Goal: Task Accomplishment & Management: Use online tool/utility

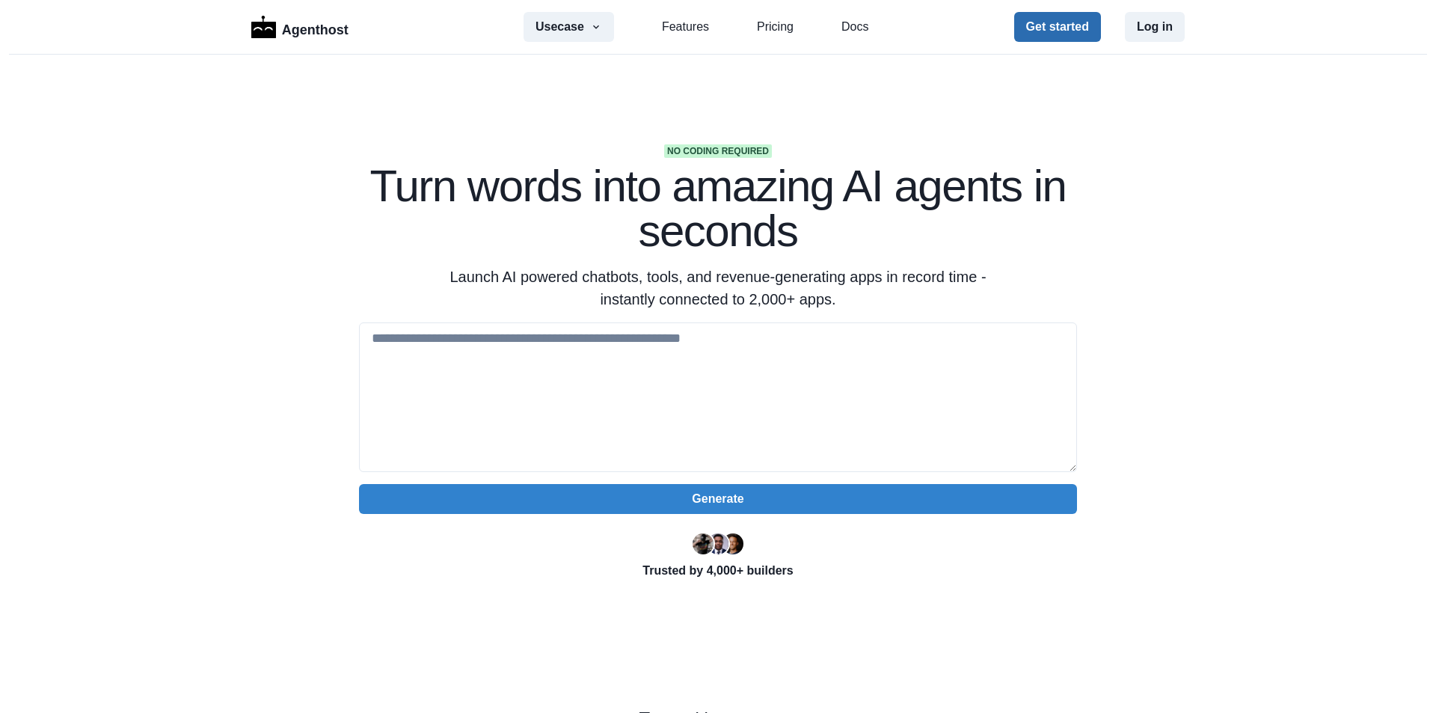
click at [1052, 33] on button "Get started" at bounding box center [1057, 27] width 87 height 30
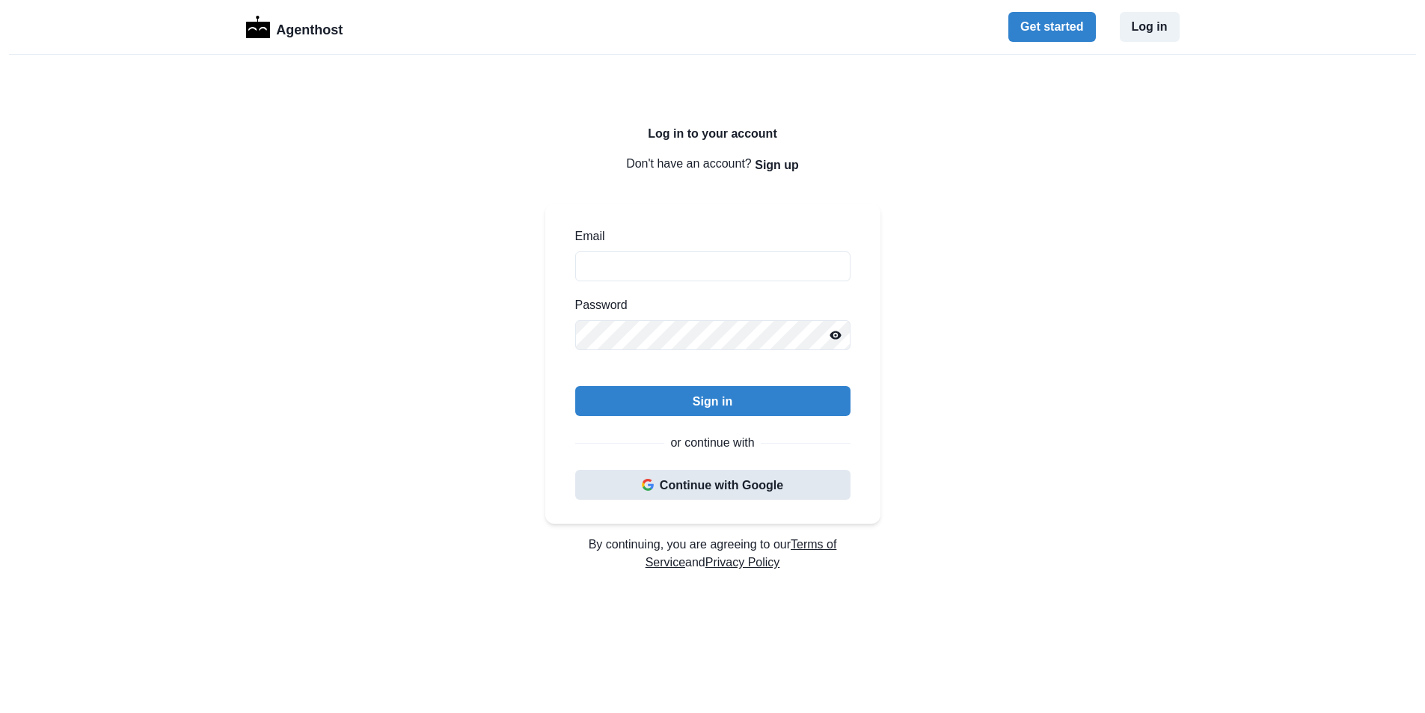
click at [747, 491] on button "Continue with Google" at bounding box center [712, 485] width 275 height 30
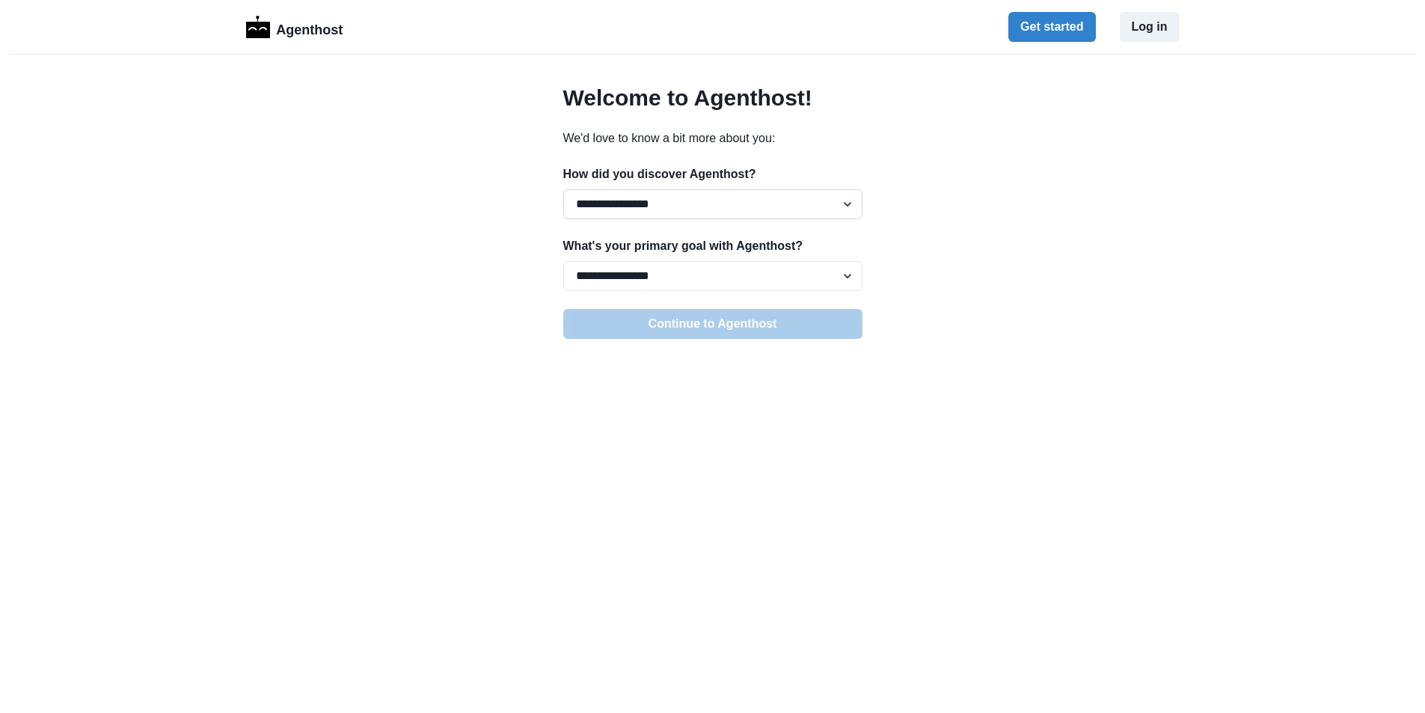
click at [753, 197] on select "**********" at bounding box center [712, 204] width 299 height 30
select select "******"
click at [563, 189] on select "**********" at bounding box center [712, 204] width 299 height 30
click at [723, 270] on select "**********" at bounding box center [712, 276] width 299 height 30
select select "**********"
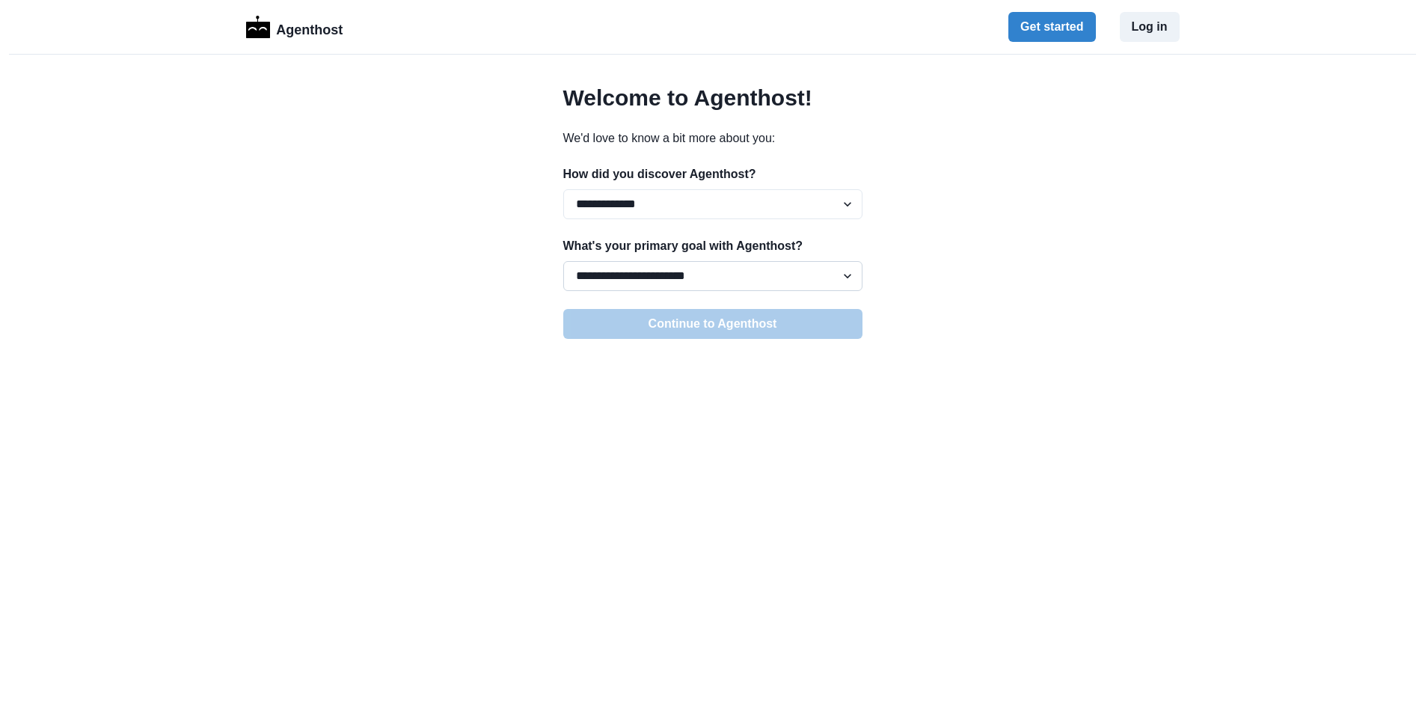
click at [563, 261] on select "**********" at bounding box center [712, 276] width 299 height 30
click at [691, 330] on button "Continue to Agenthost" at bounding box center [712, 324] width 299 height 30
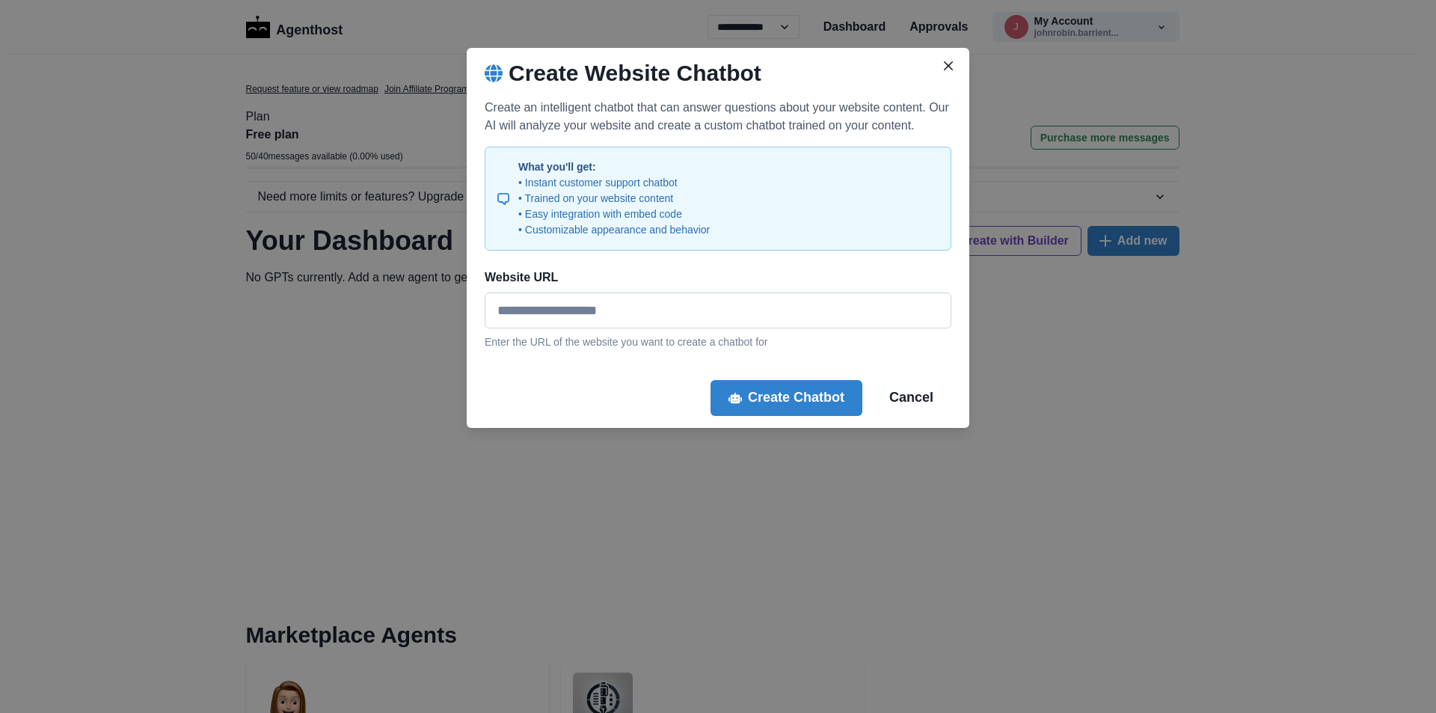
click at [618, 316] on input "Website URL" at bounding box center [718, 310] width 467 height 36
click at [826, 406] on button "Create Chatbot" at bounding box center [787, 398] width 152 height 36
click at [838, 315] on input "Website URL" at bounding box center [718, 310] width 467 height 36
drag, startPoint x: 533, startPoint y: 307, endPoint x: 448, endPoint y: 309, distance: 84.5
click at [448, 309] on div "Create Website Chatbot Create an intelligent chatbot that can answer questions …" at bounding box center [718, 356] width 1436 height 713
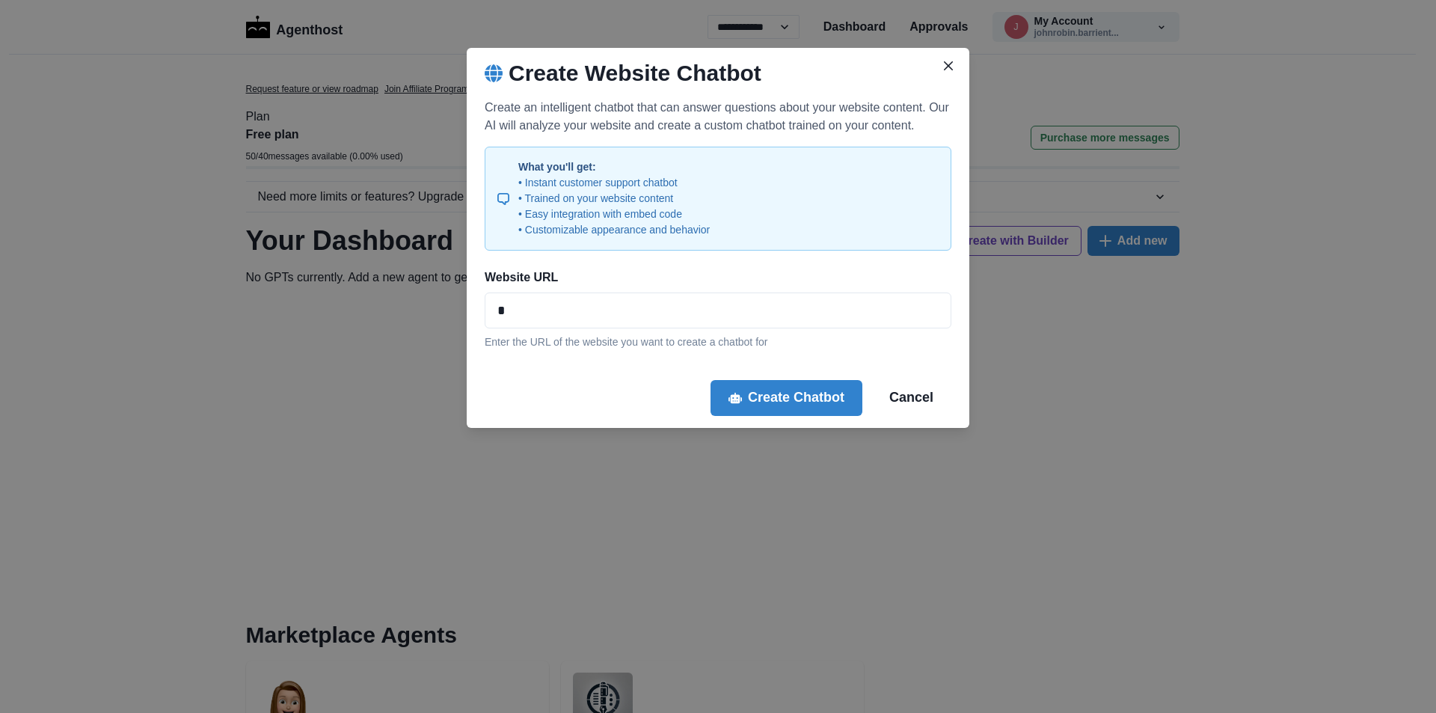
paste input "**********"
type input "**********"
click at [836, 408] on button "Create Chatbot" at bounding box center [787, 398] width 152 height 36
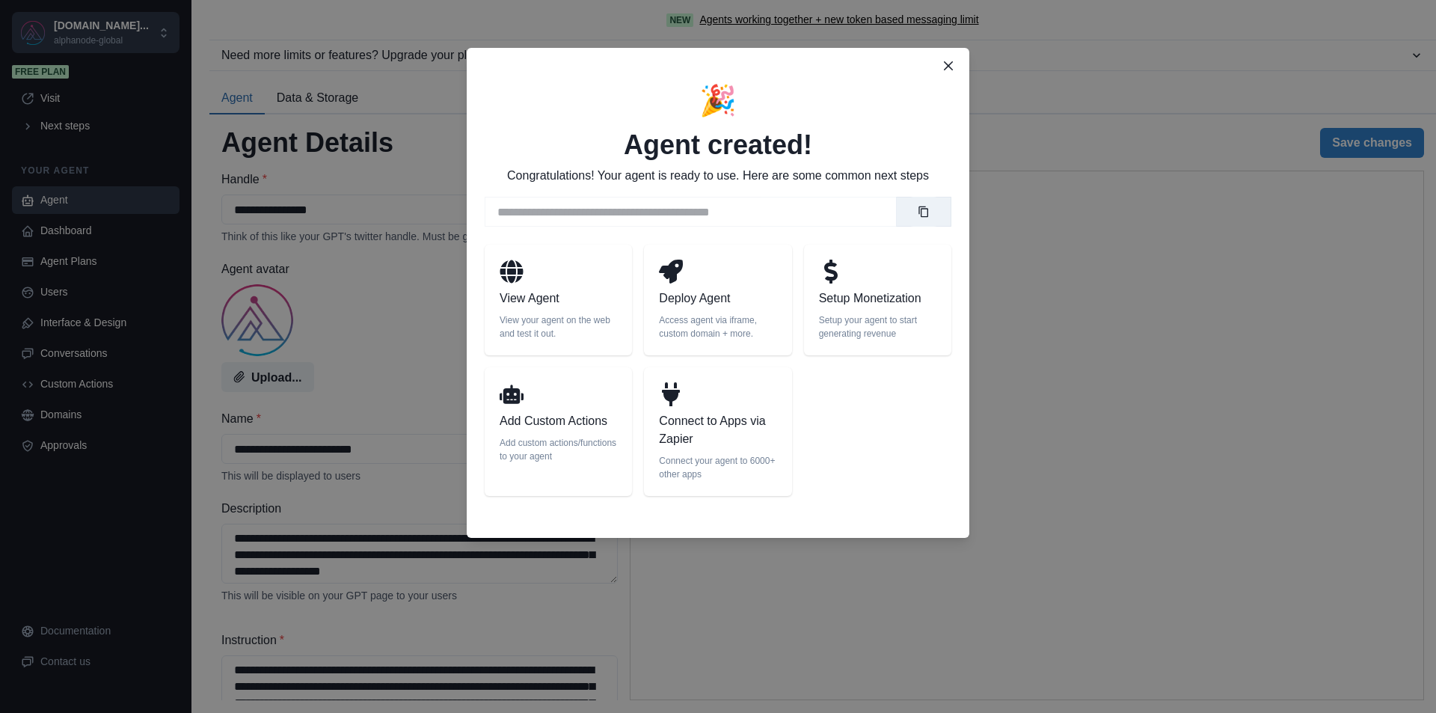
select select "********"
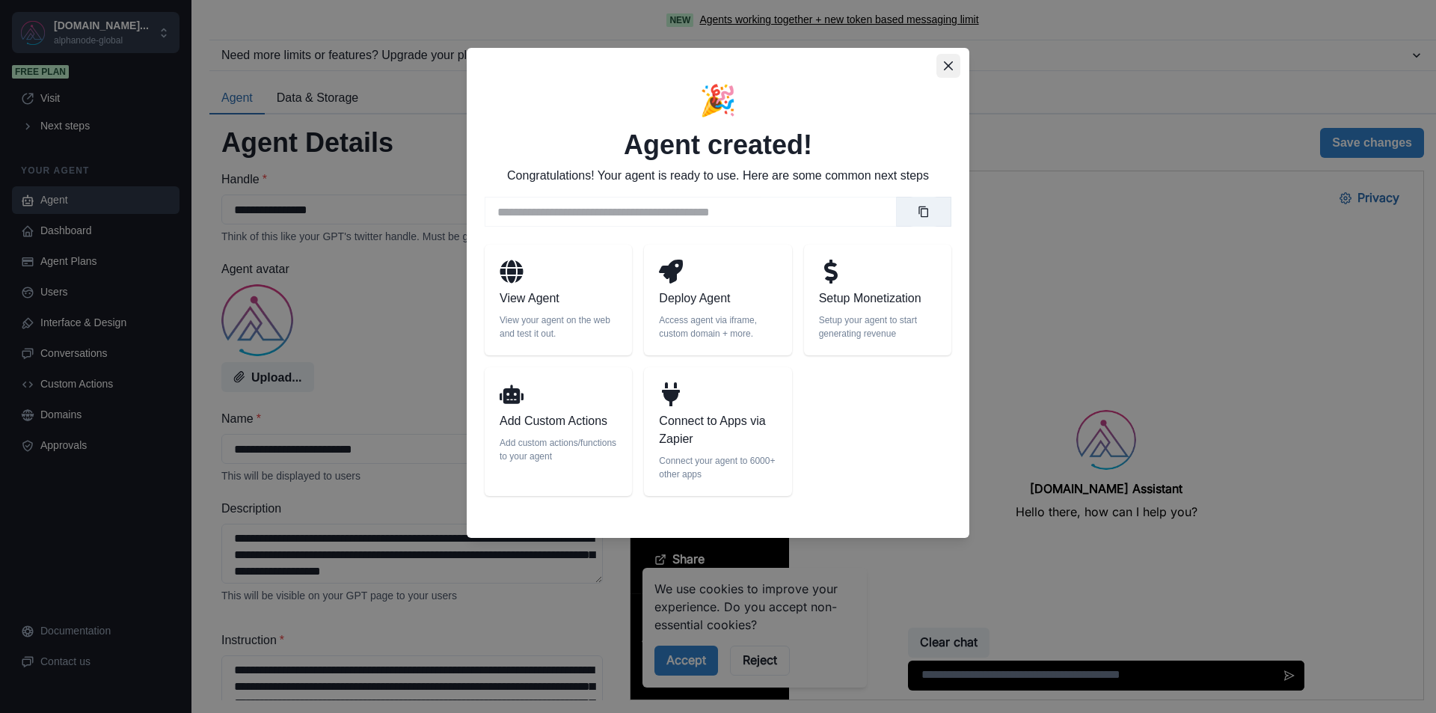
click at [941, 64] on button "Close" at bounding box center [948, 66] width 24 height 24
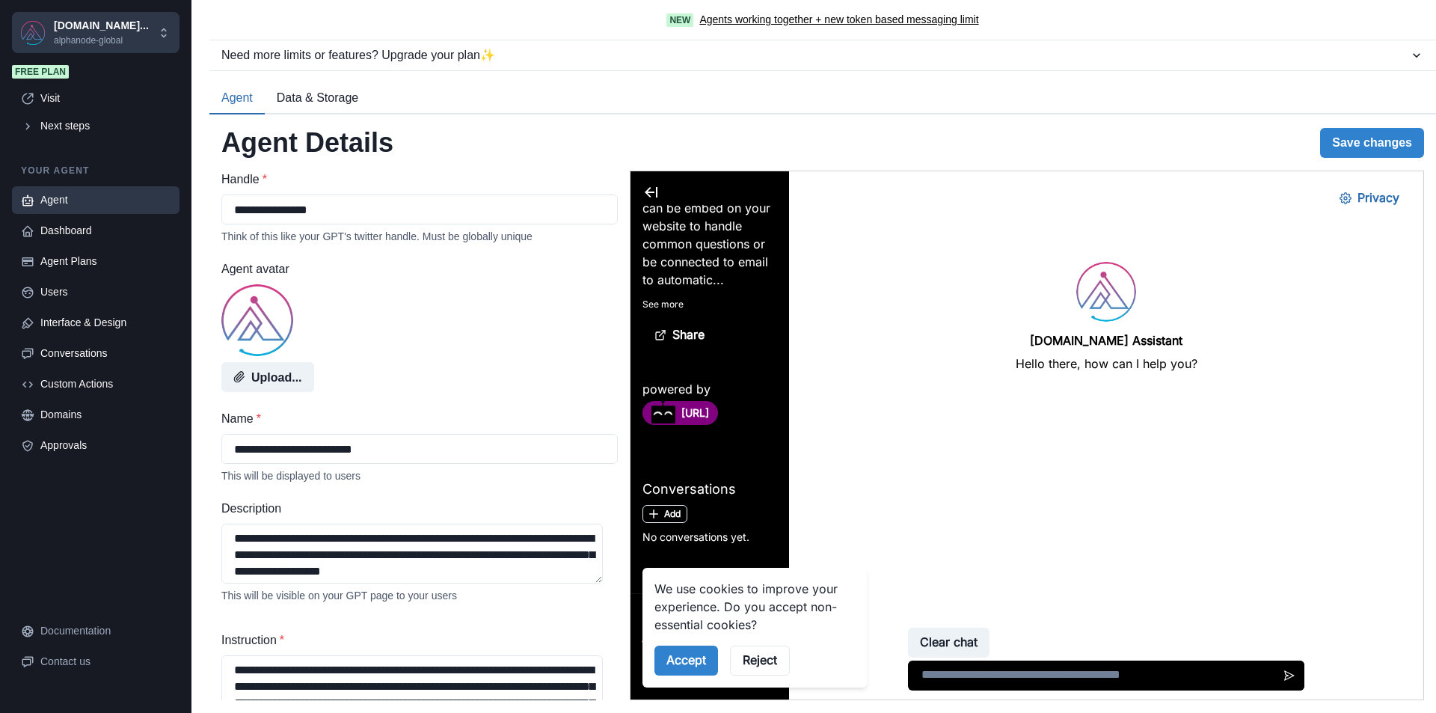
scroll to position [150, 0]
click at [678, 667] on button "Accept" at bounding box center [686, 660] width 64 height 30
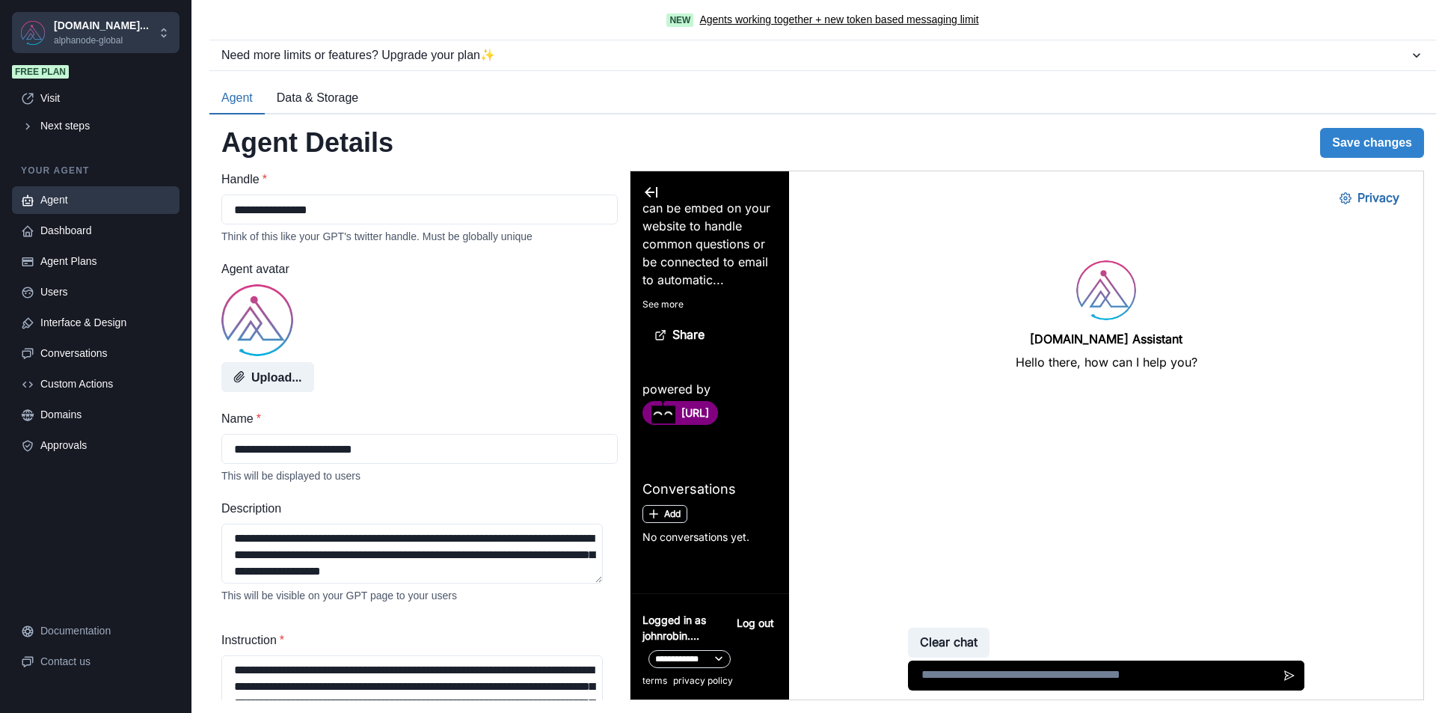
click at [690, 145] on div "Agent Details Save changes" at bounding box center [822, 142] width 1203 height 32
click at [645, 192] on icon at bounding box center [651, 192] width 13 height 10
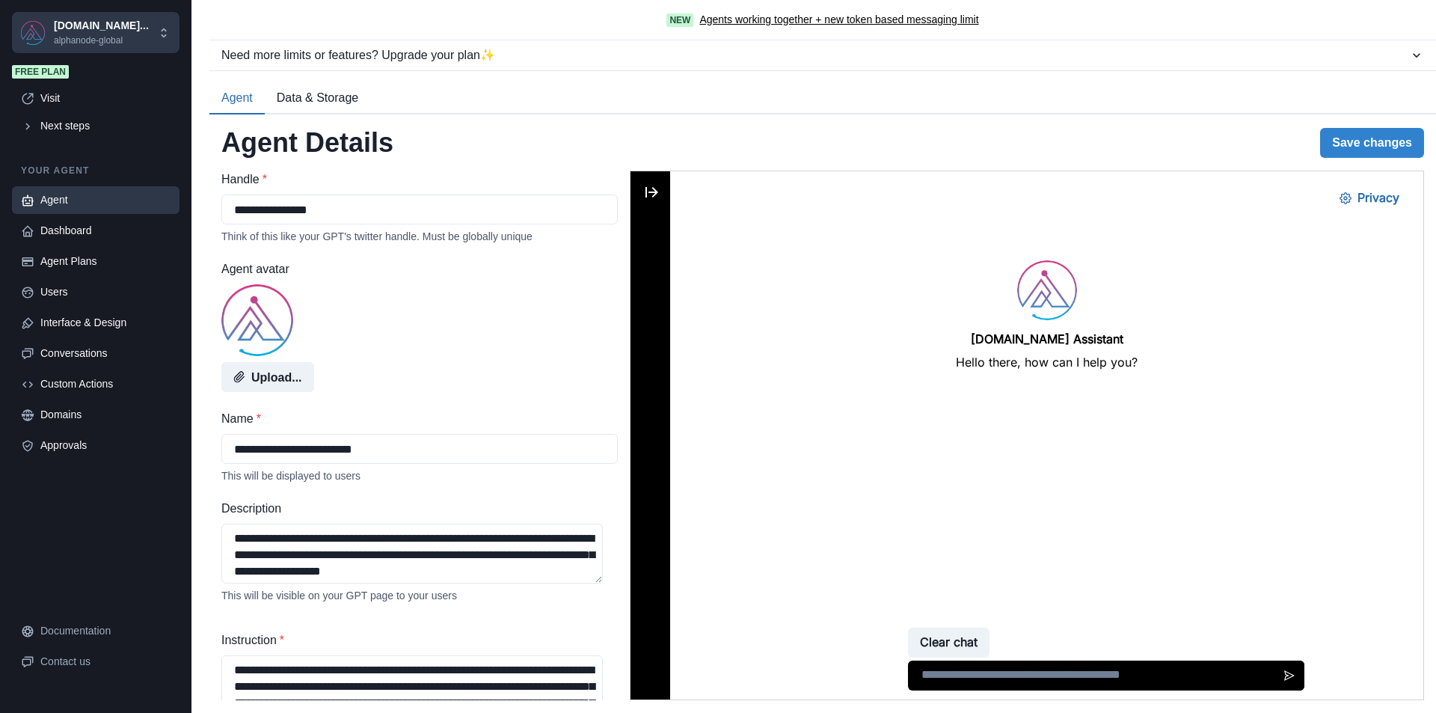
click at [650, 191] on icon at bounding box center [651, 192] width 18 height 18
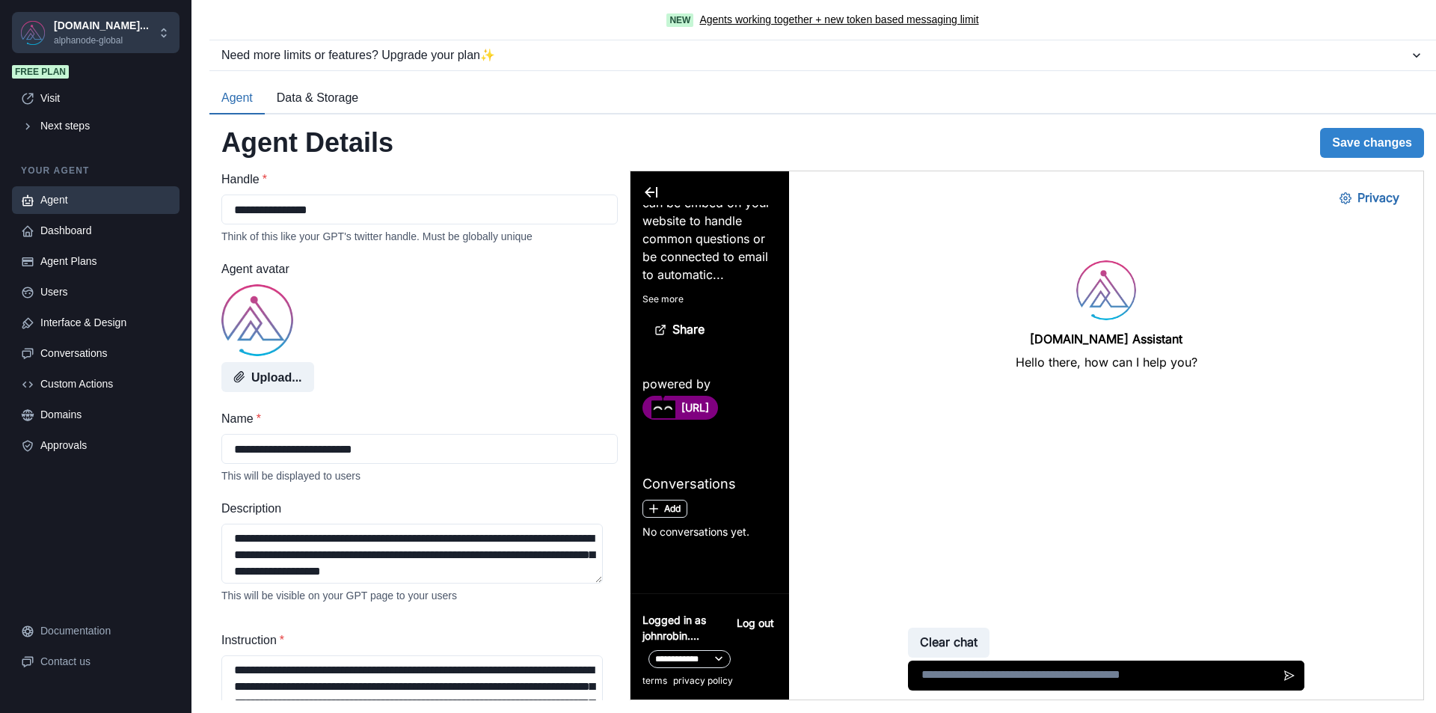
scroll to position [231, 0]
click at [667, 505] on button "Add" at bounding box center [664, 507] width 45 height 18
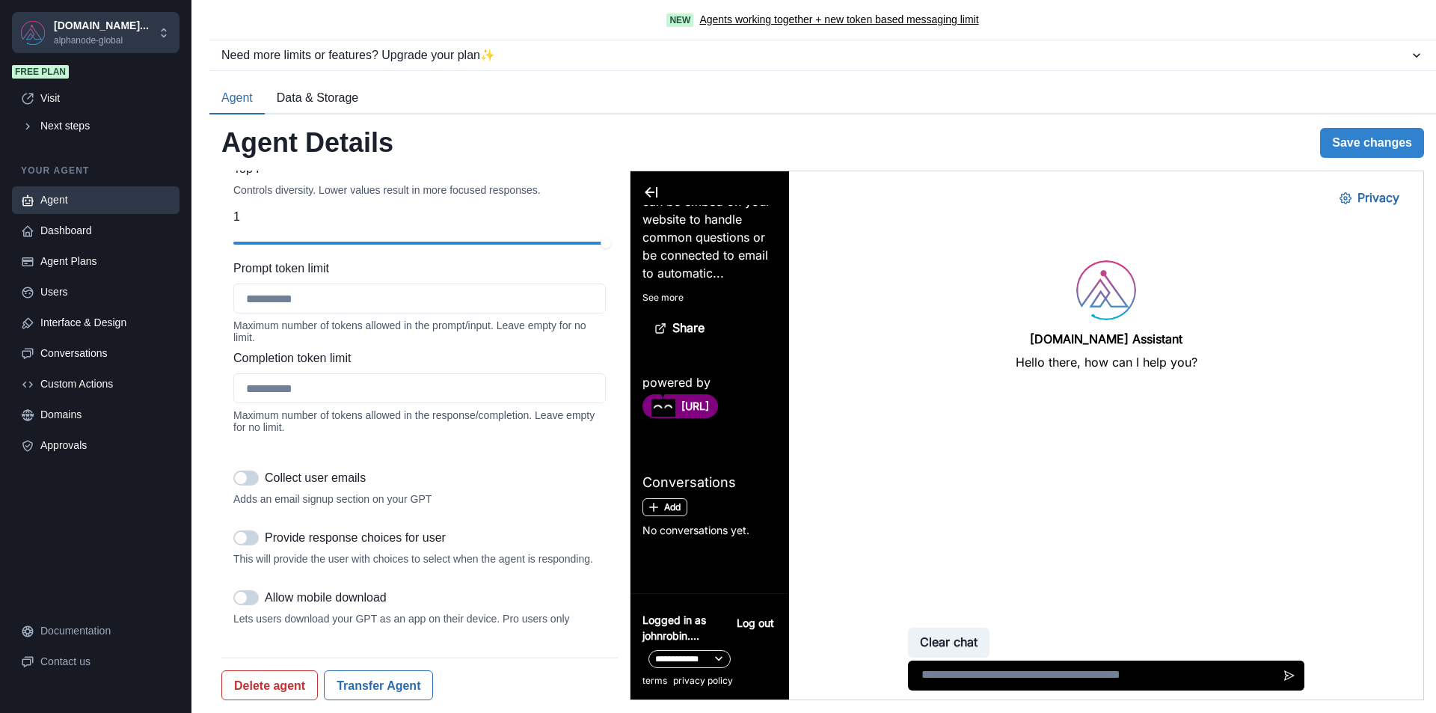
scroll to position [1685, 0]
click at [395, 686] on button "Transfer Agent" at bounding box center [378, 685] width 109 height 30
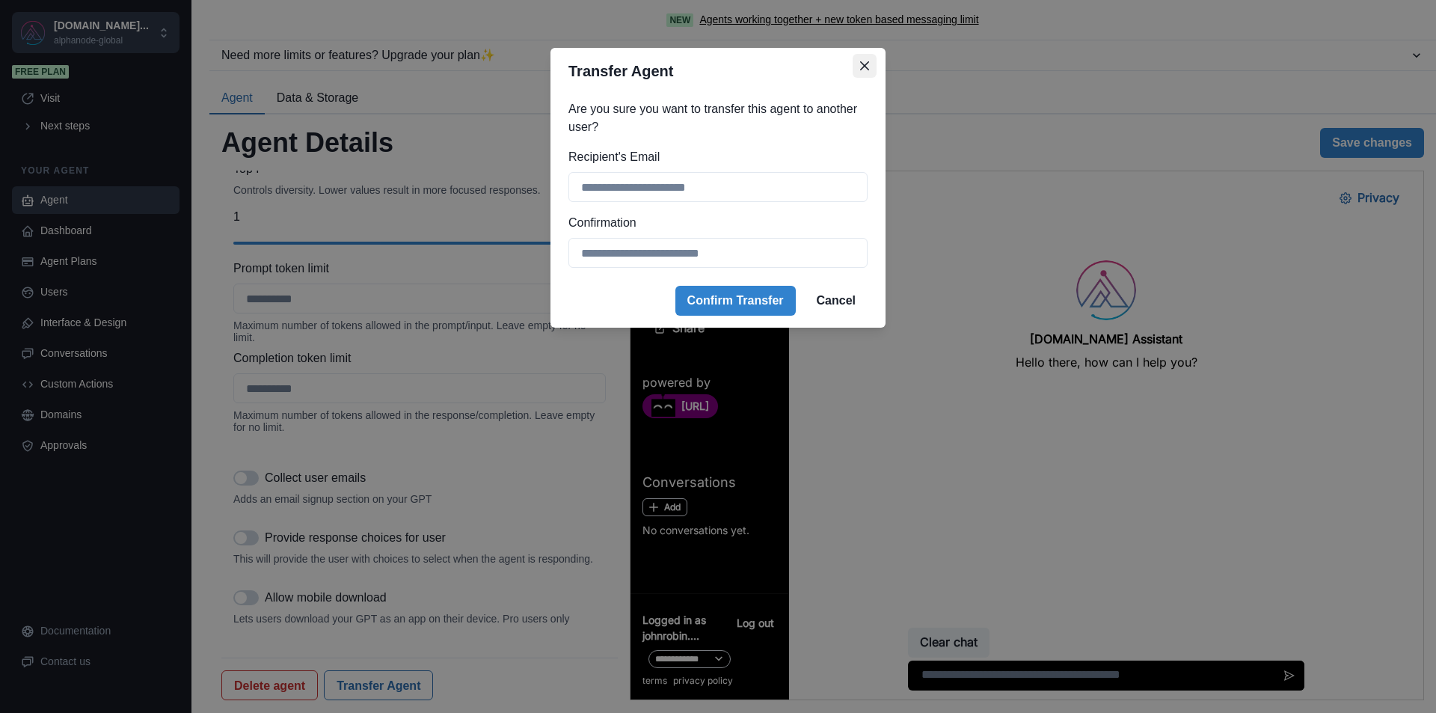
click at [869, 70] on button "Close" at bounding box center [865, 66] width 24 height 24
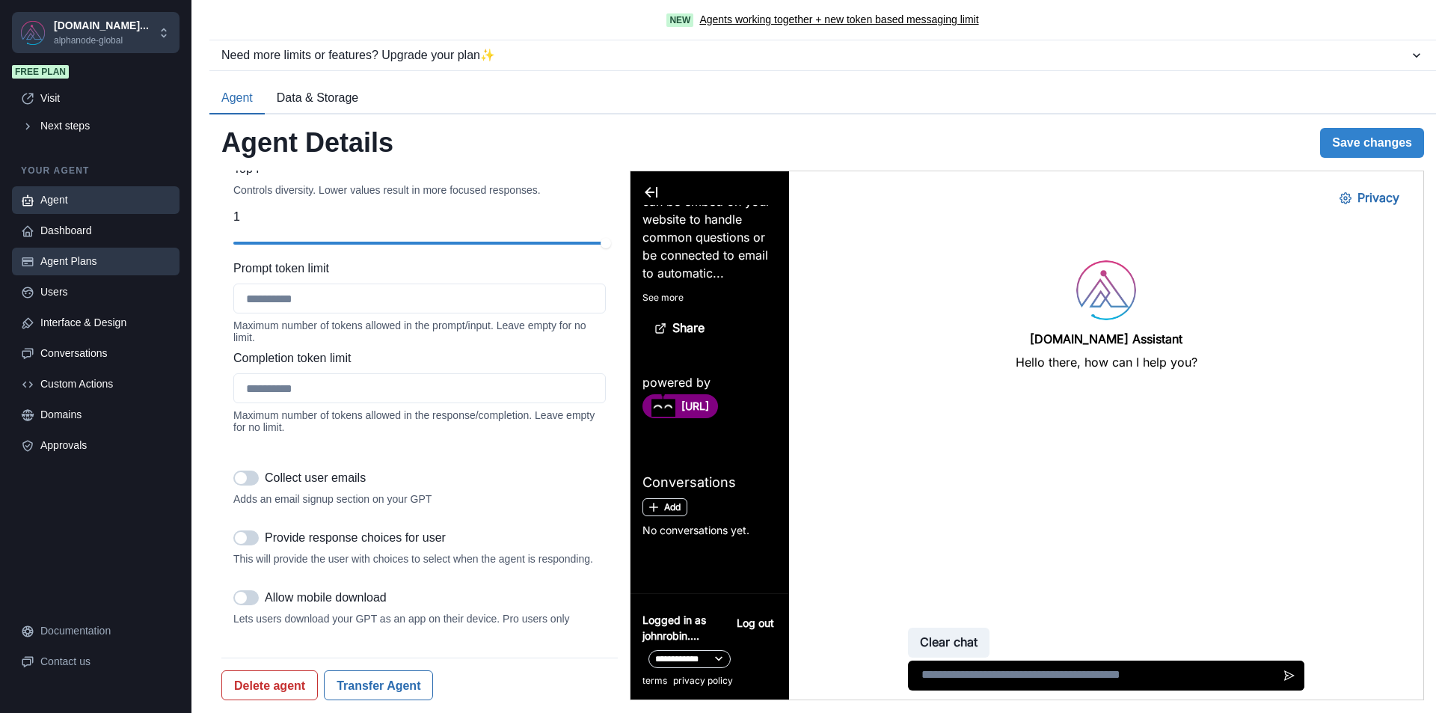
click at [52, 254] on div "Agent Plans" at bounding box center [105, 262] width 130 height 16
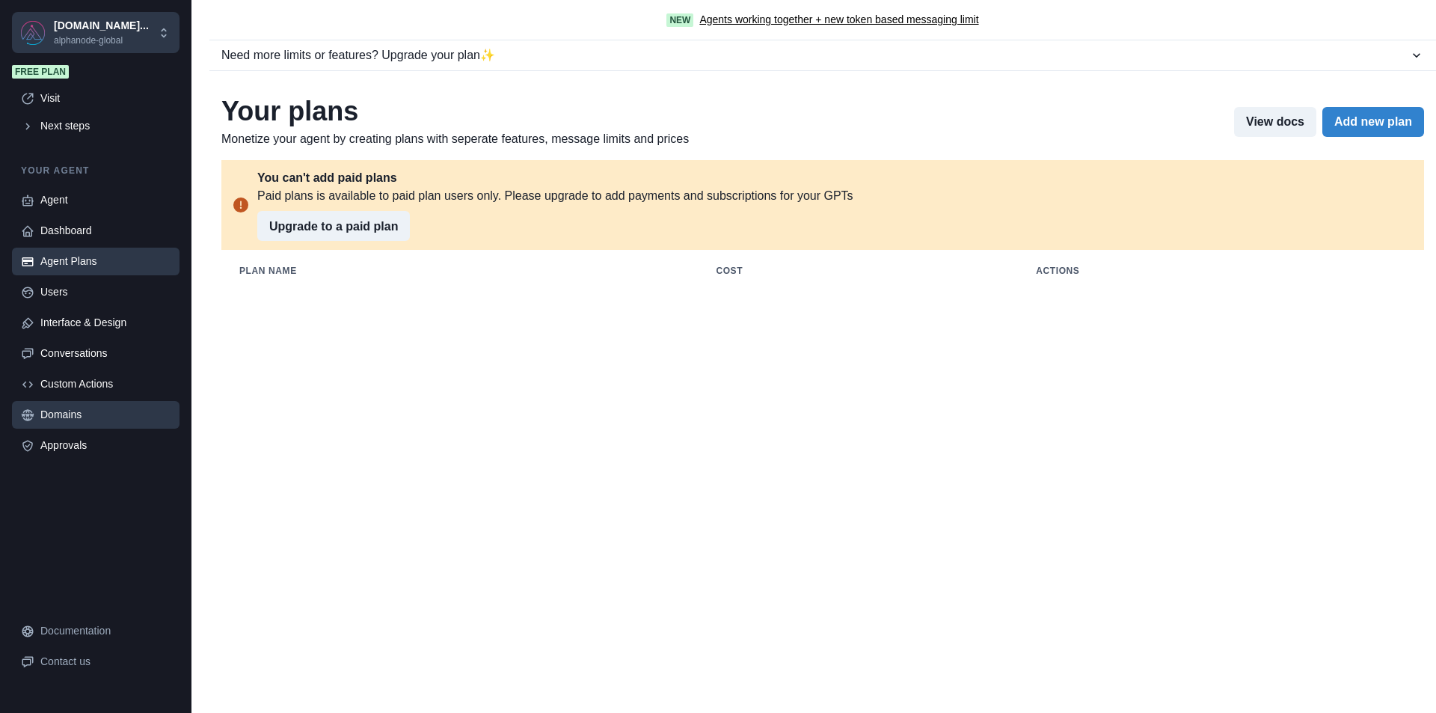
click at [71, 414] on div "Domains" at bounding box center [105, 415] width 130 height 16
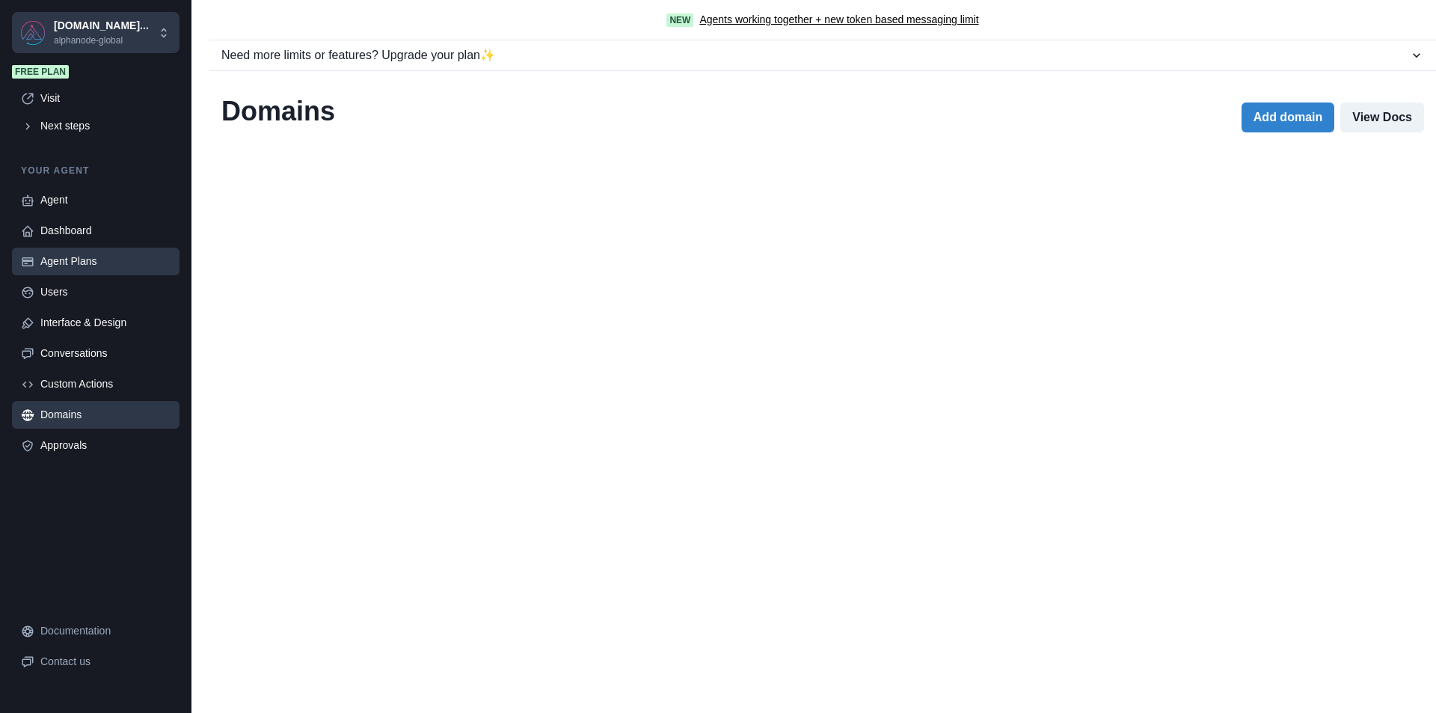
click at [101, 264] on div "Agent Plans" at bounding box center [105, 262] width 130 height 16
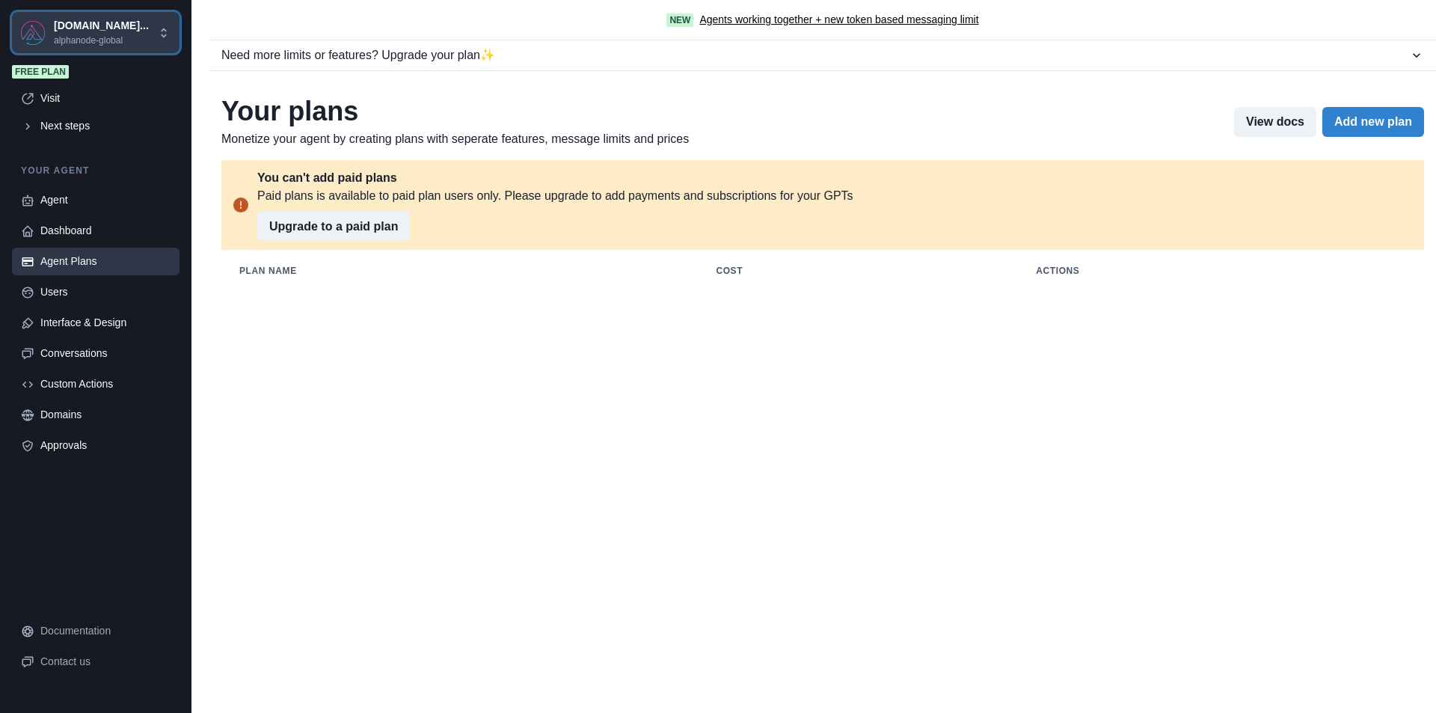
click at [164, 32] on icon at bounding box center [163, 32] width 13 height 13
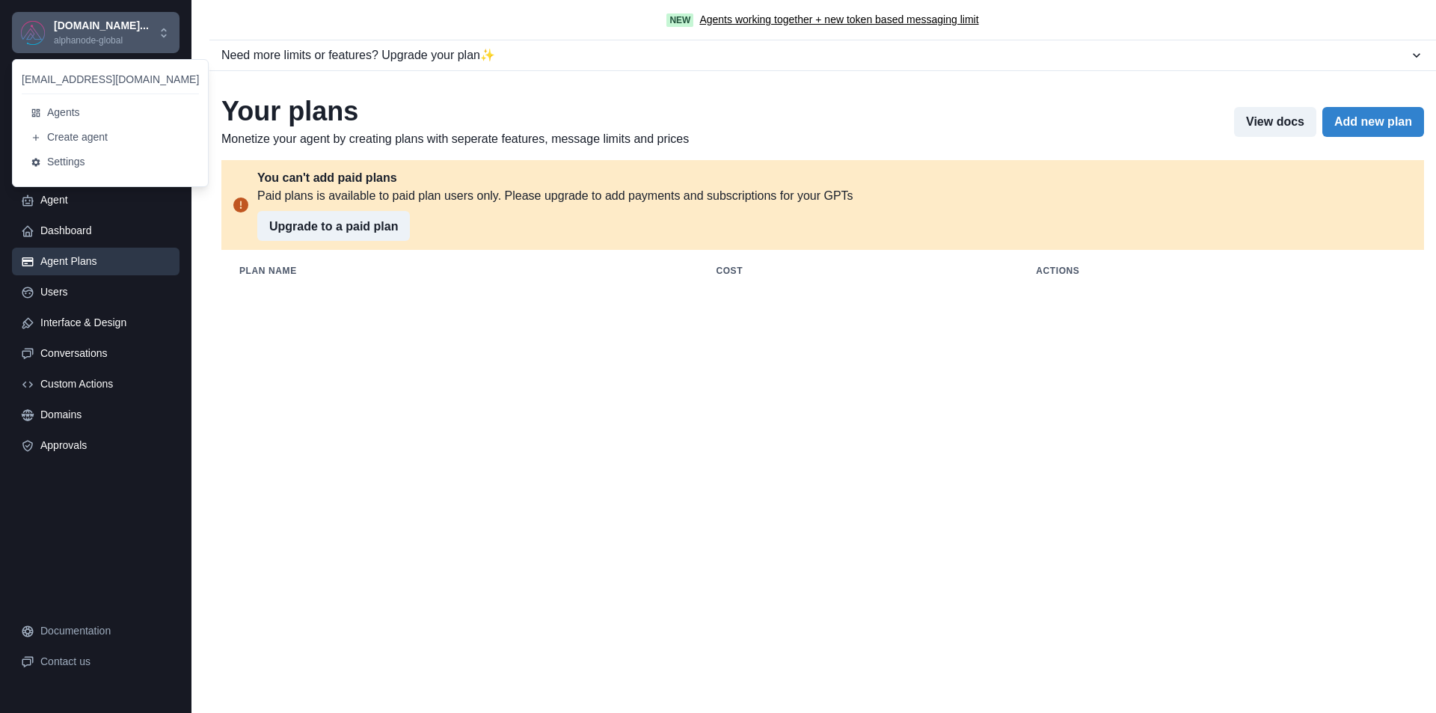
click at [628, 325] on div "New Agents working together + new token based messaging limit Need more limits …" at bounding box center [813, 356] width 1245 height 713
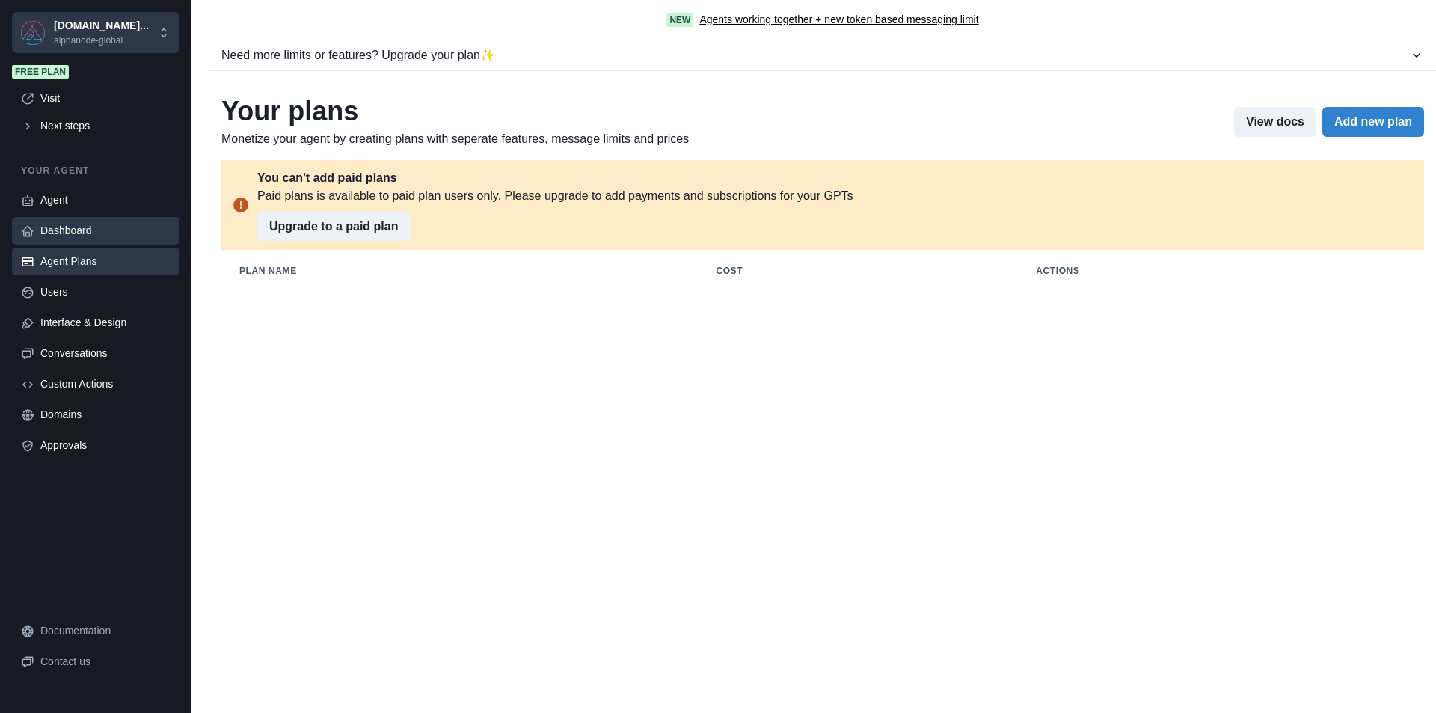
click at [73, 236] on div "Dashboard" at bounding box center [105, 231] width 130 height 16
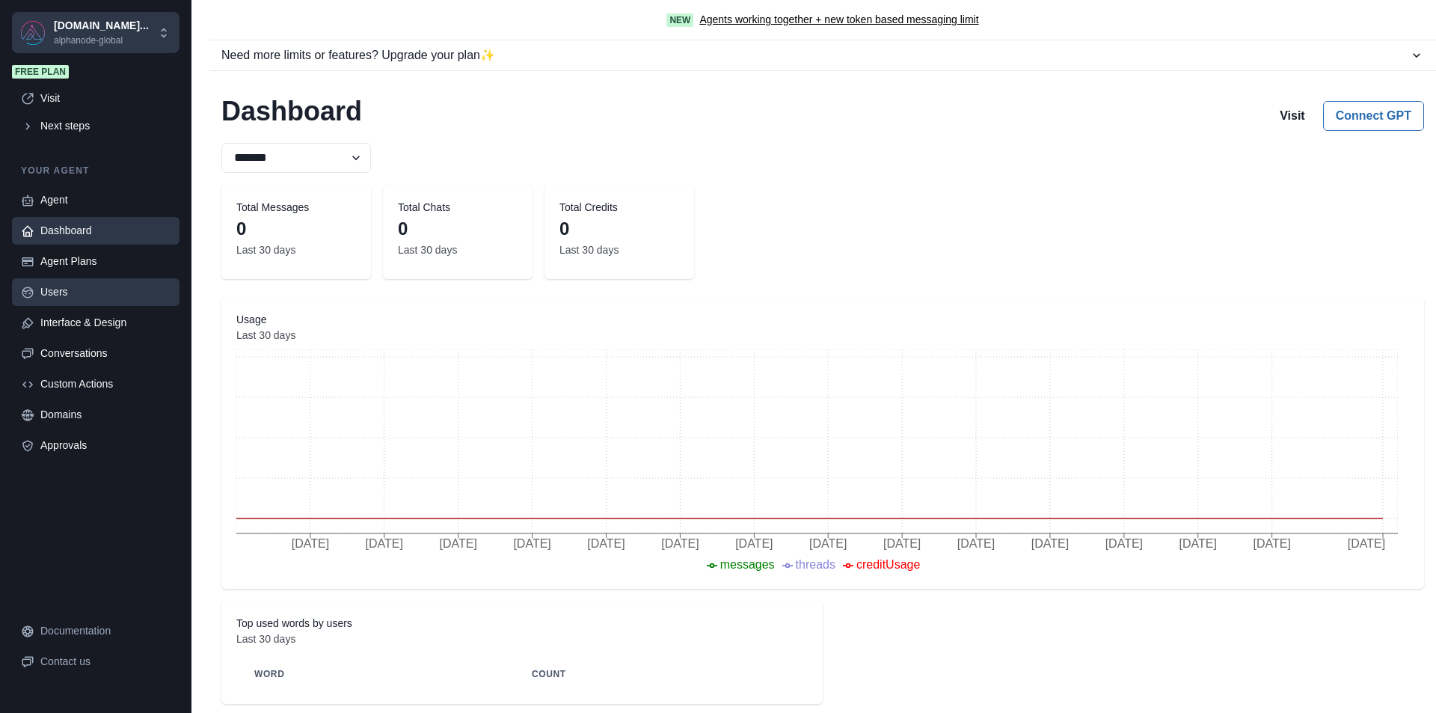
click at [62, 305] on link "Users" at bounding box center [96, 292] width 168 height 28
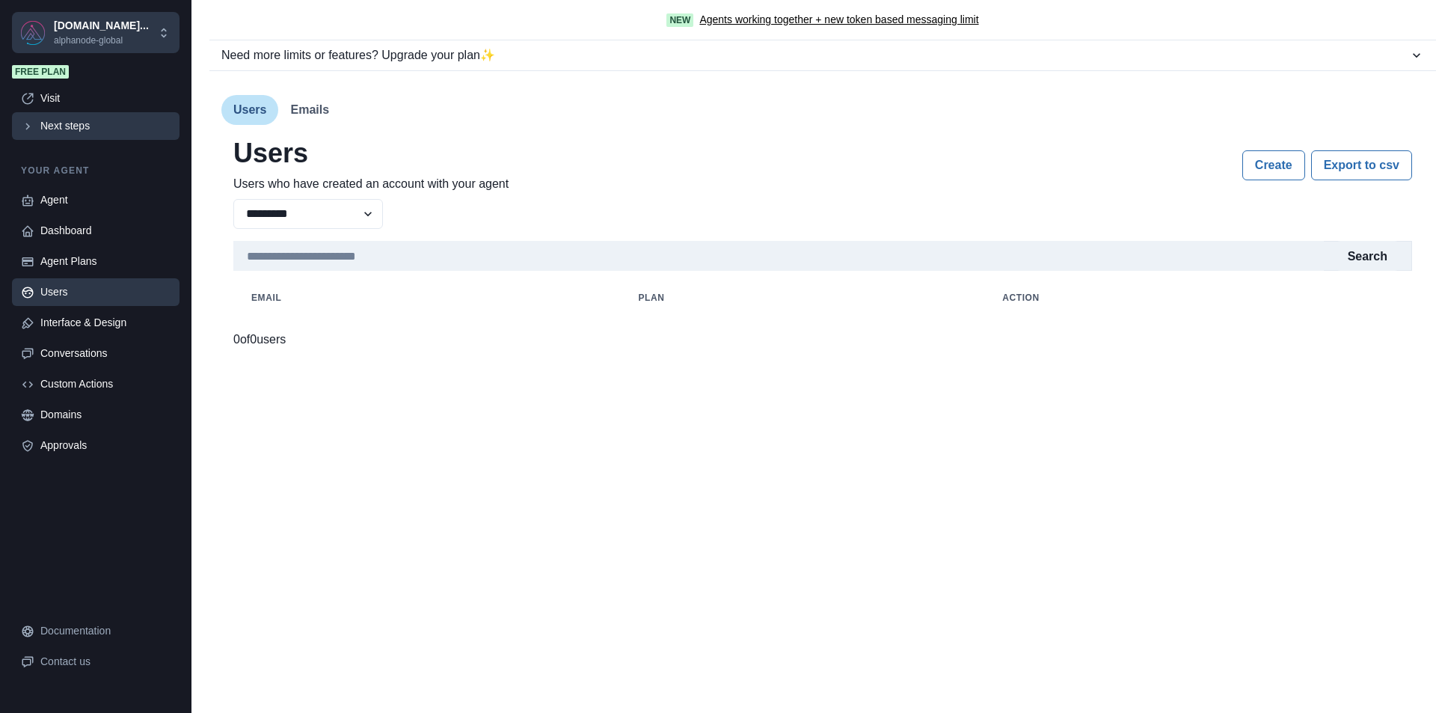
click at [91, 121] on div "Next steps" at bounding box center [105, 126] width 130 height 16
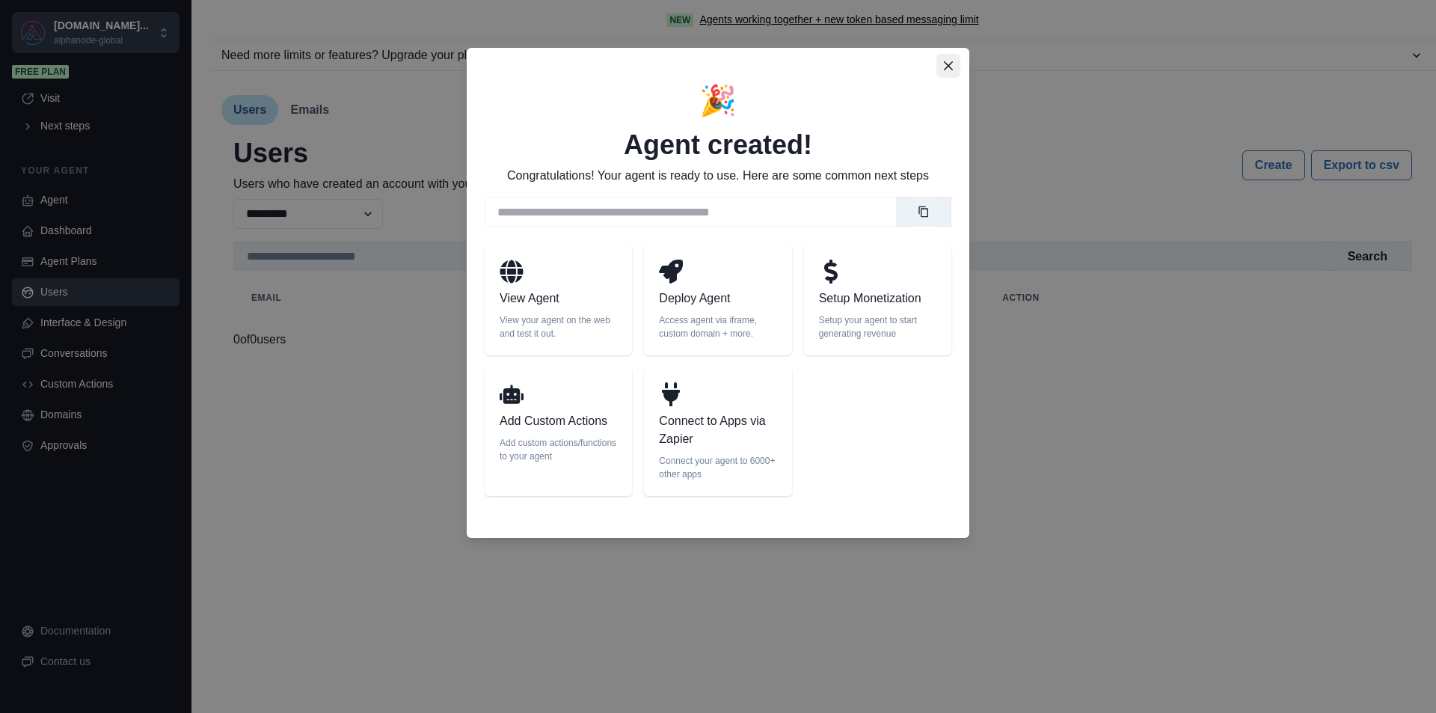
click at [953, 70] on button "Close" at bounding box center [948, 66] width 24 height 24
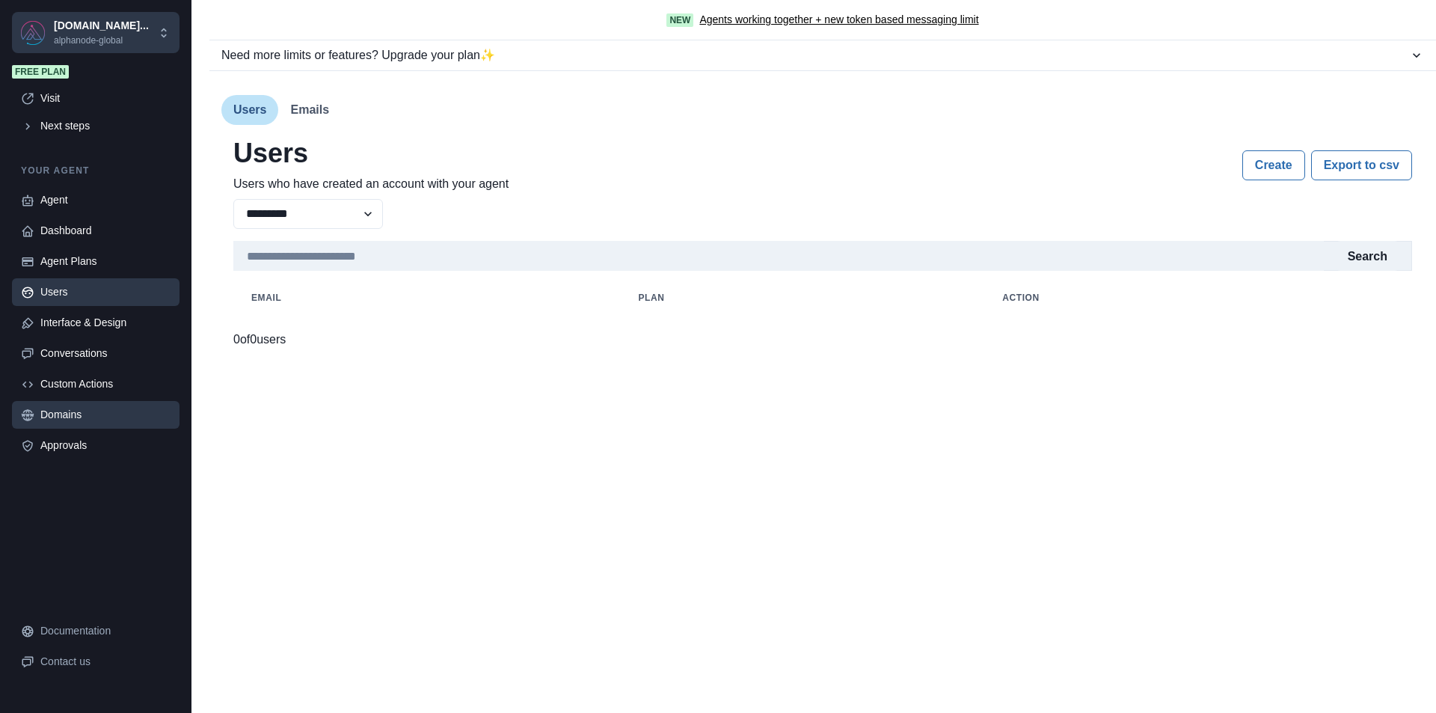
click at [79, 408] on div "Domains" at bounding box center [105, 415] width 130 height 16
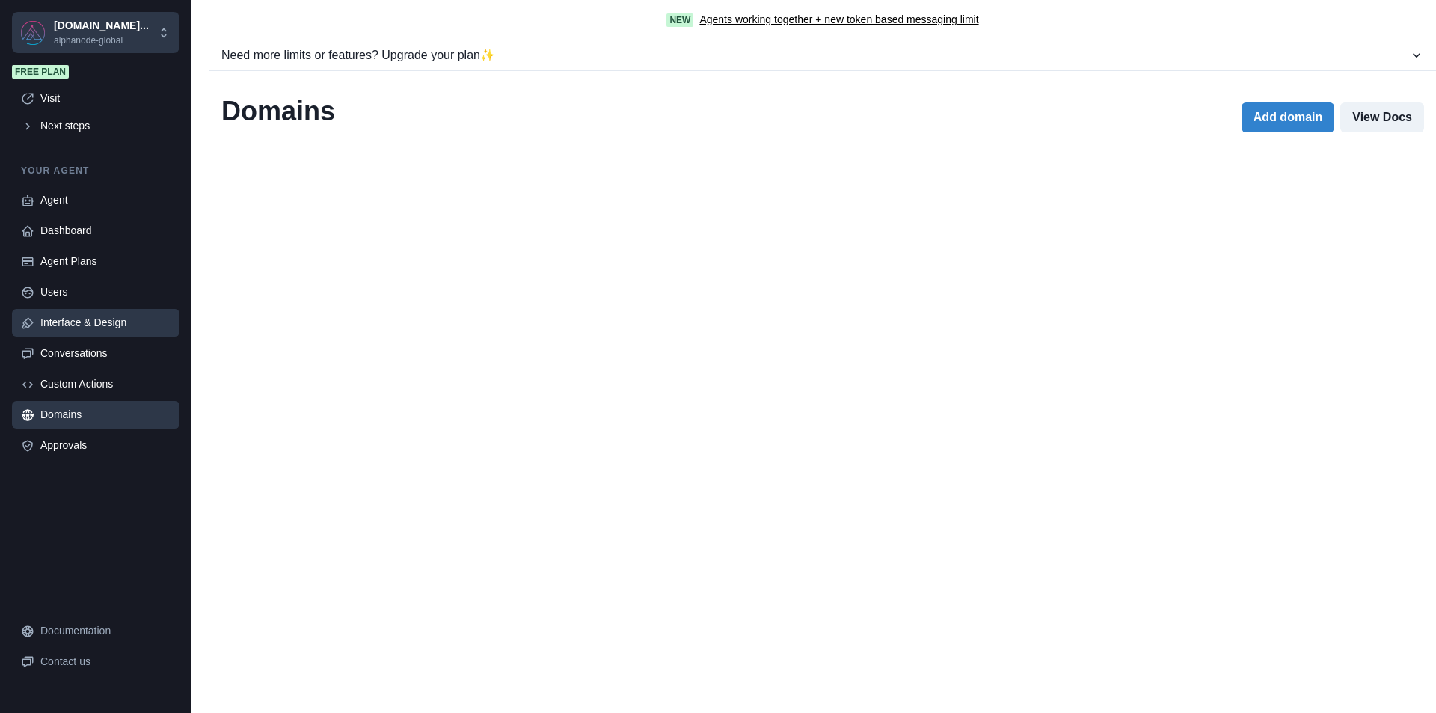
click at [67, 332] on link "Interface & Design" at bounding box center [96, 323] width 168 height 28
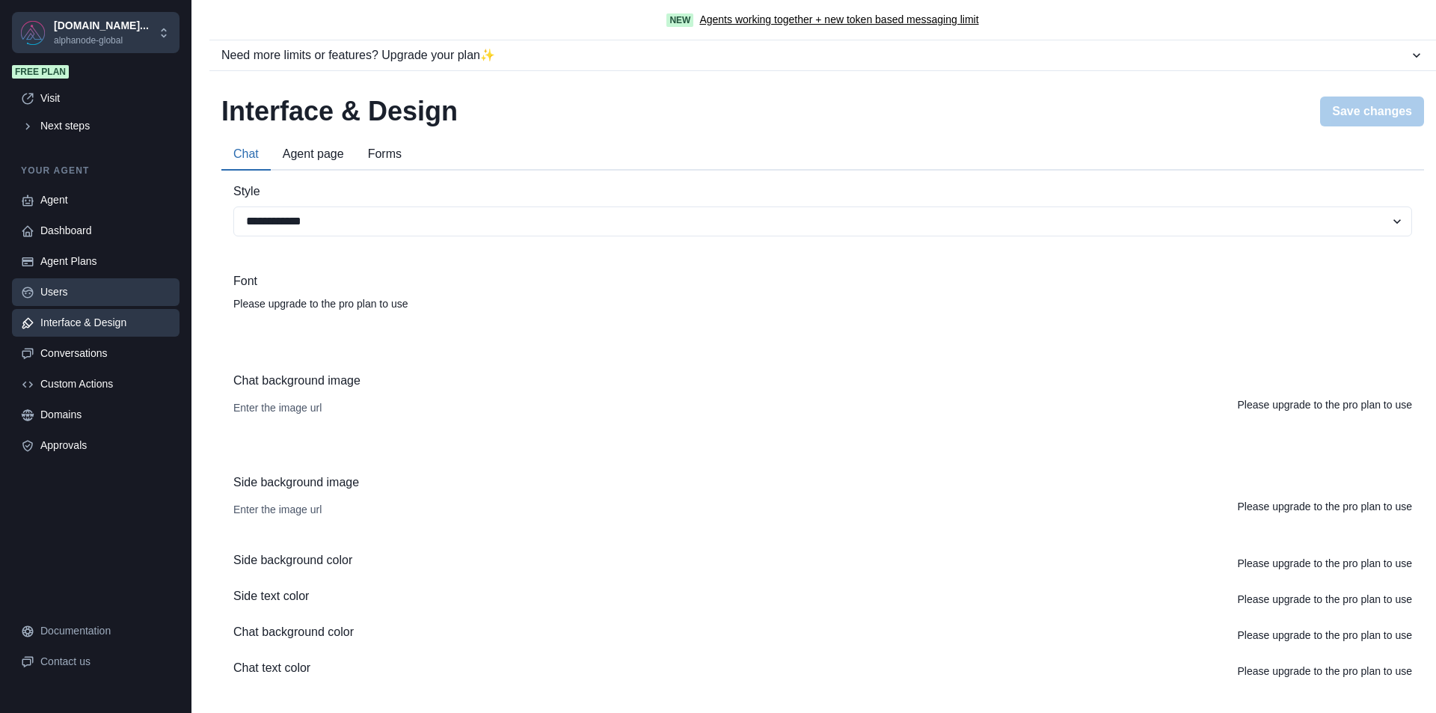
click at [52, 293] on div "Users" at bounding box center [105, 292] width 130 height 16
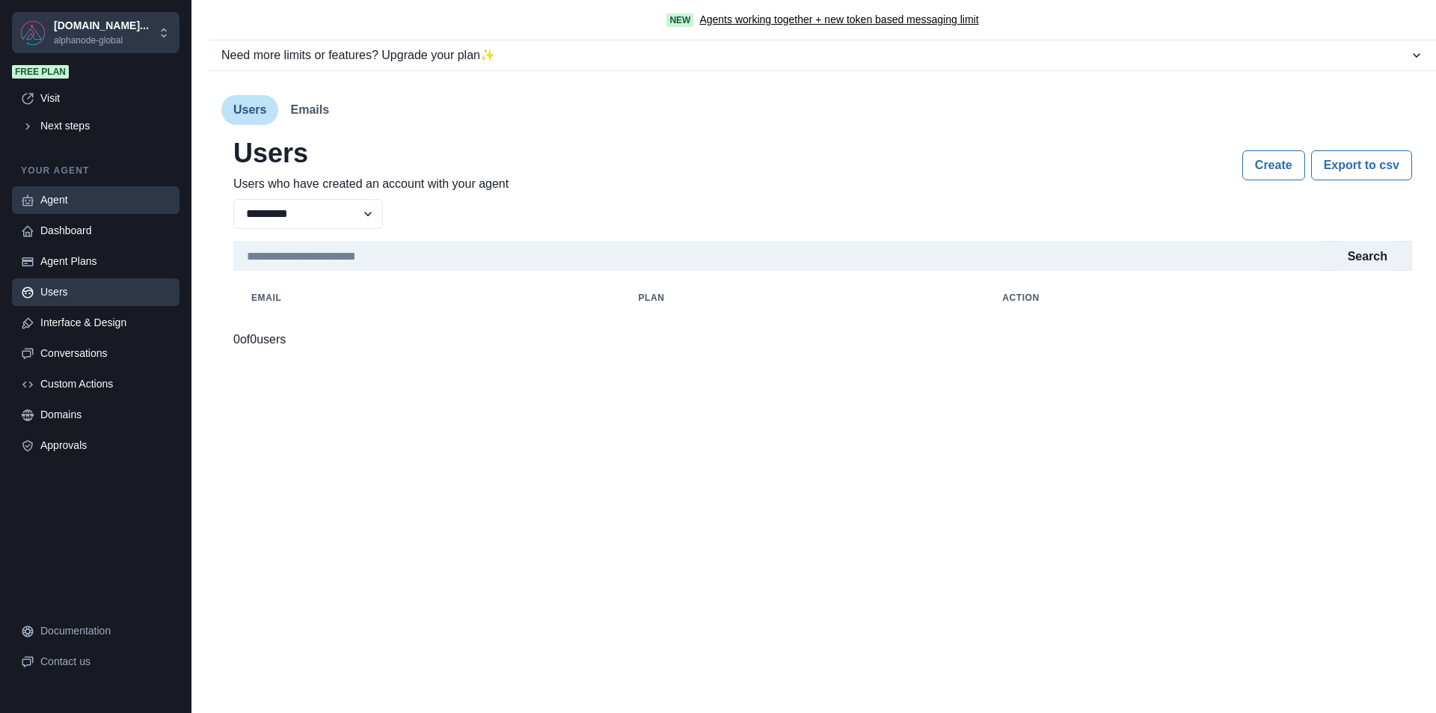
click at [53, 195] on div "Agent" at bounding box center [105, 200] width 130 height 16
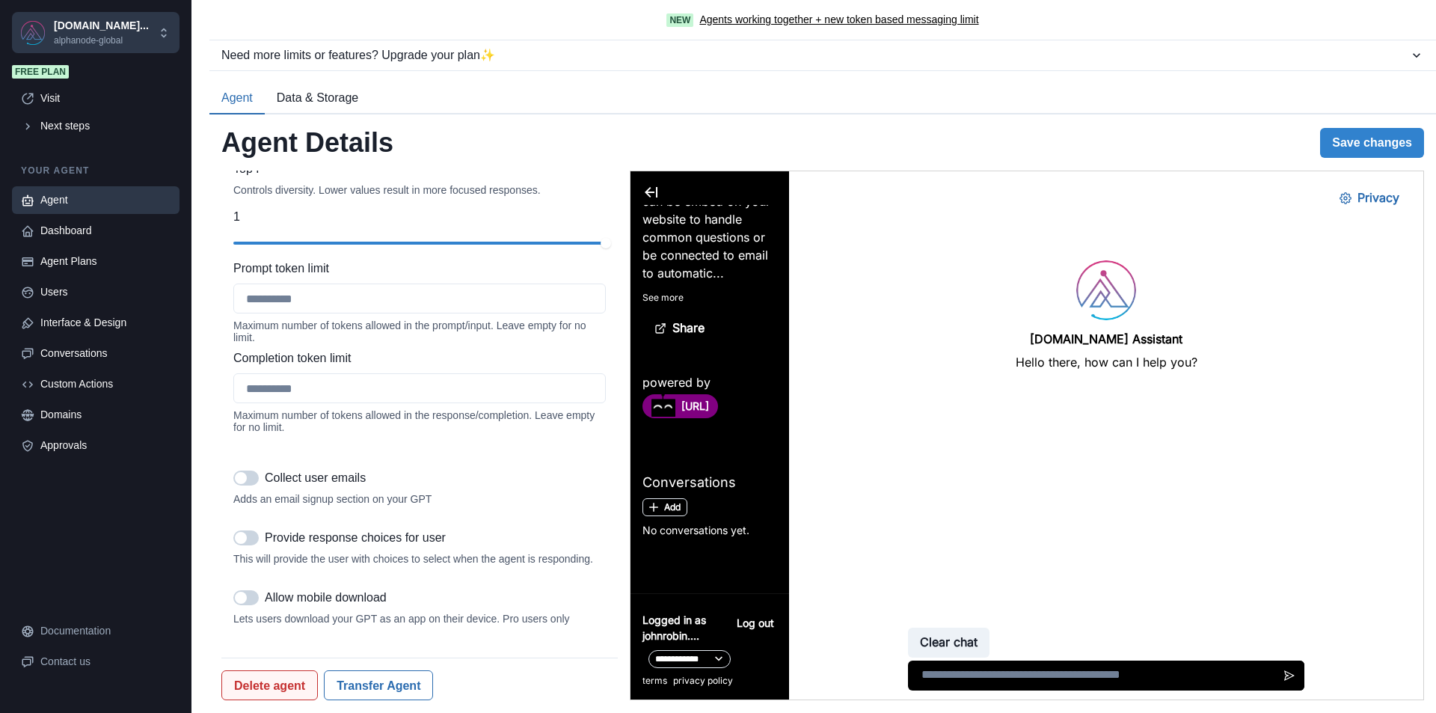
click at [272, 690] on button "Delete agent" at bounding box center [269, 685] width 96 height 30
click at [402, 642] on button "Delete" at bounding box center [396, 646] width 49 height 24
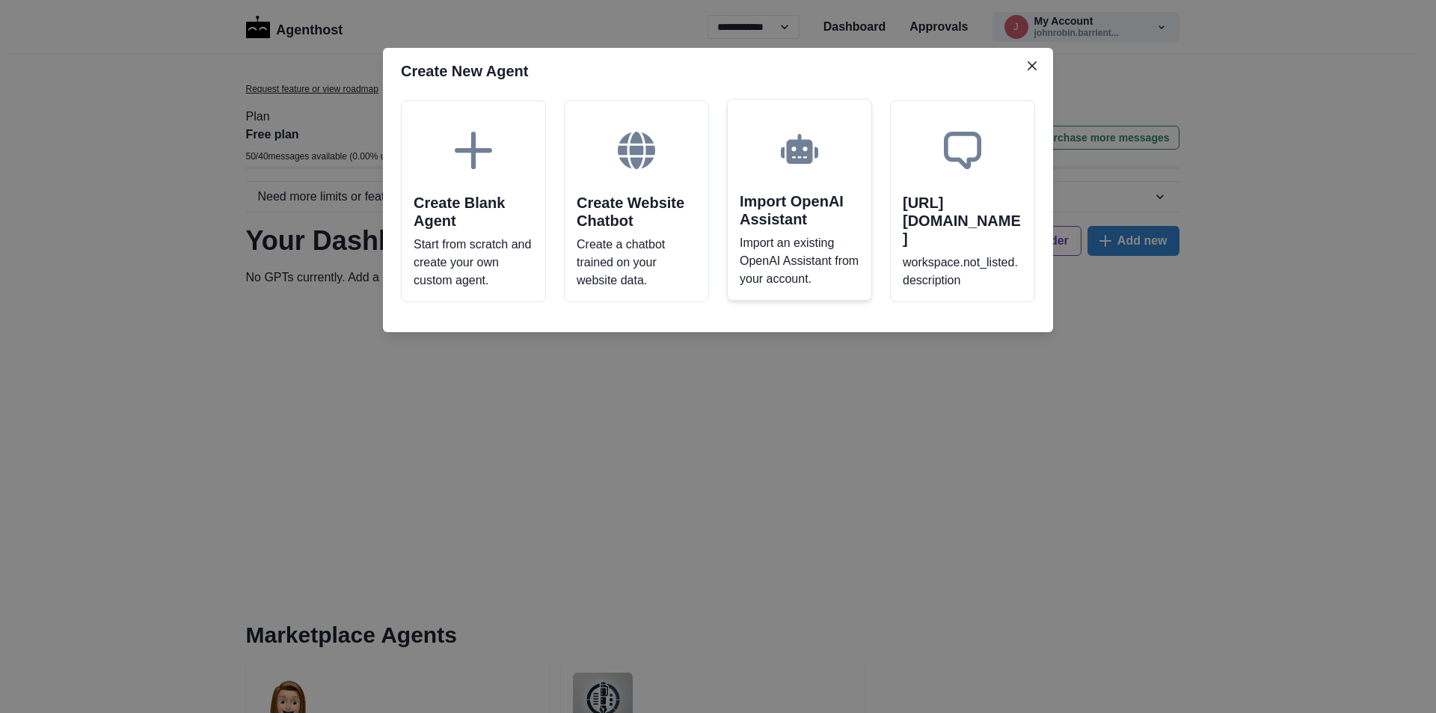
click at [824, 248] on p "Import an existing OpenAI Assistant from your account." at bounding box center [800, 261] width 120 height 54
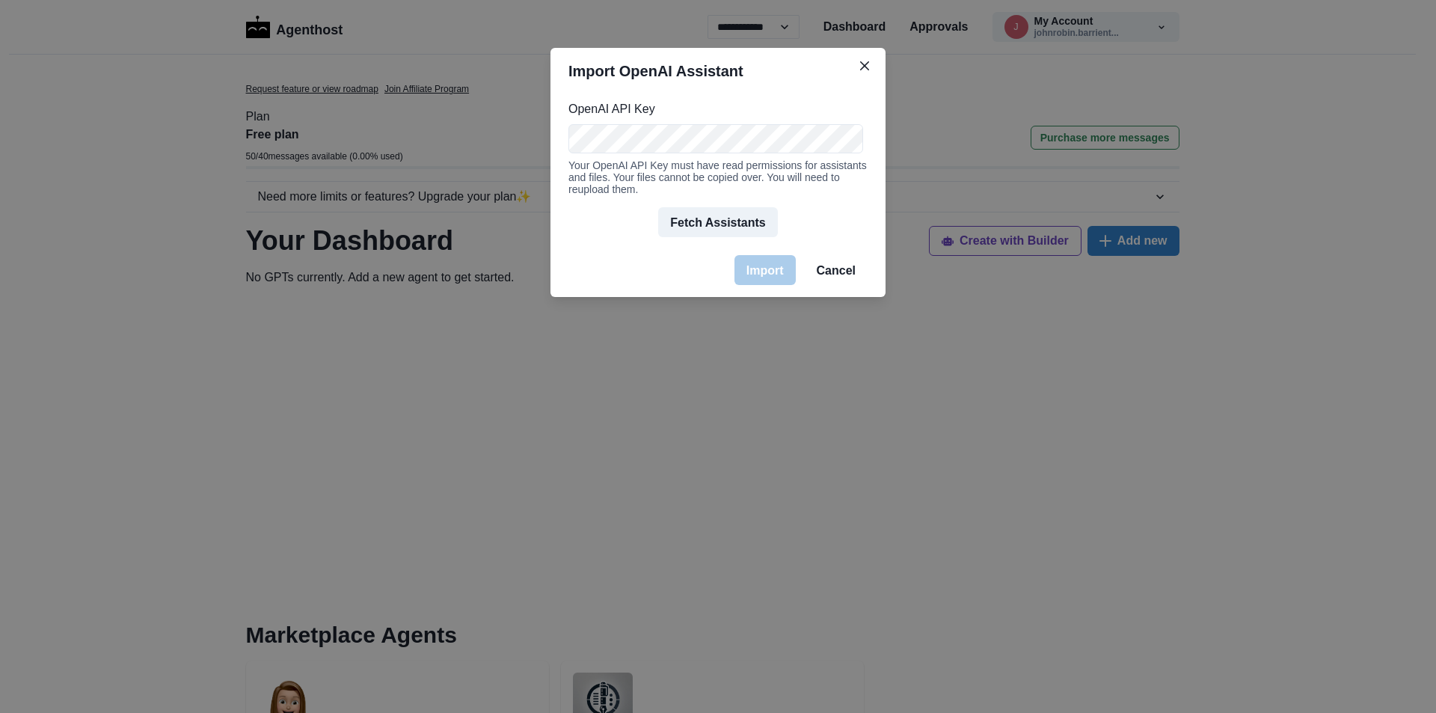
scroll to position [0, 524]
click at [758, 229] on button "Fetch Assistants" at bounding box center [717, 223] width 119 height 30
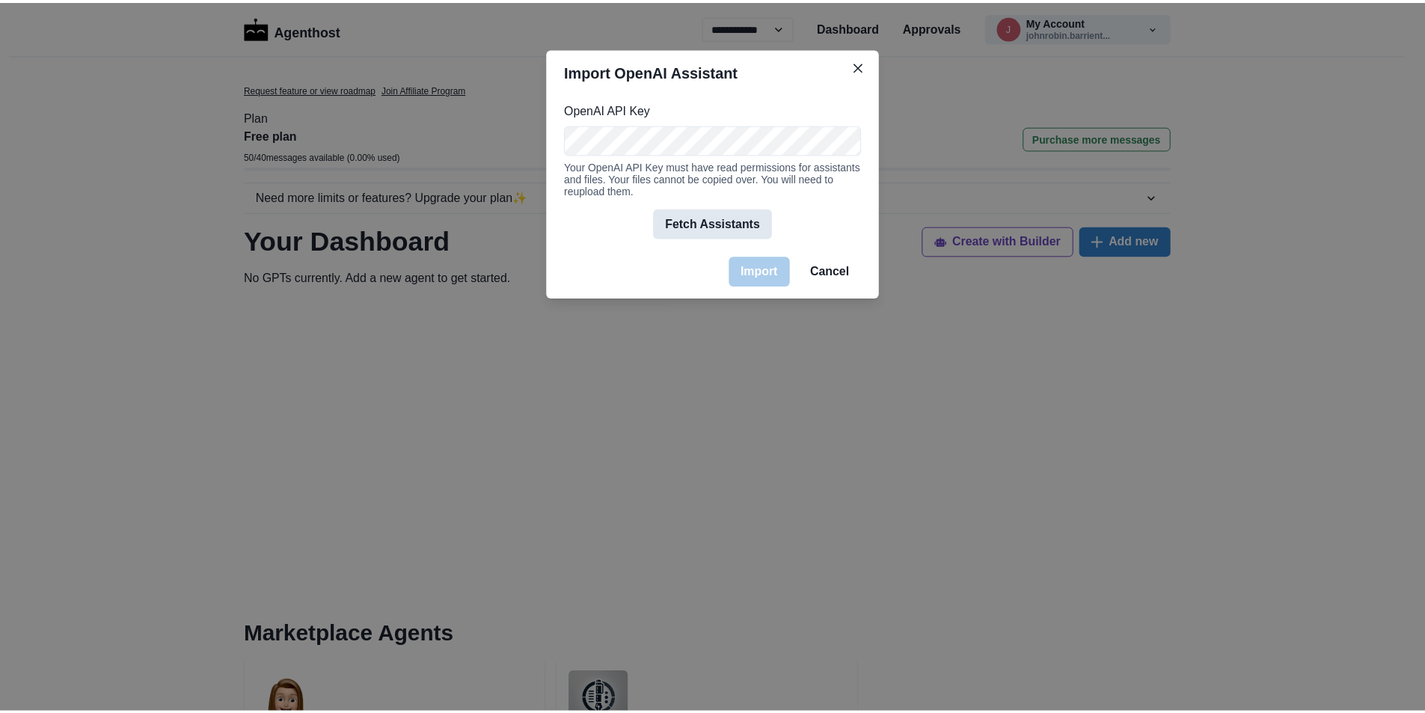
scroll to position [0, 0]
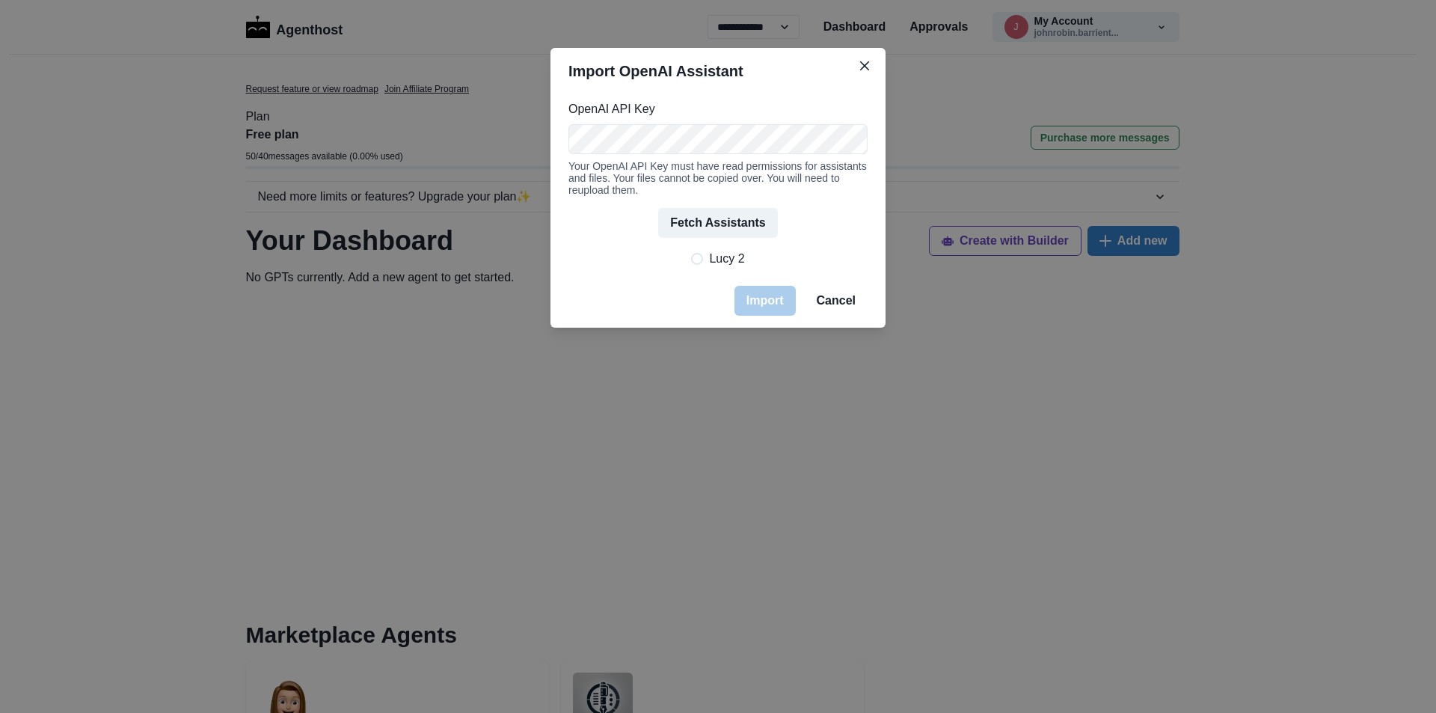
click at [728, 266] on span "Lucy 2" at bounding box center [726, 259] width 35 height 18
drag, startPoint x: 758, startPoint y: 302, endPoint x: 815, endPoint y: 323, distance: 59.9
click at [758, 303] on button "Import" at bounding box center [764, 301] width 61 height 30
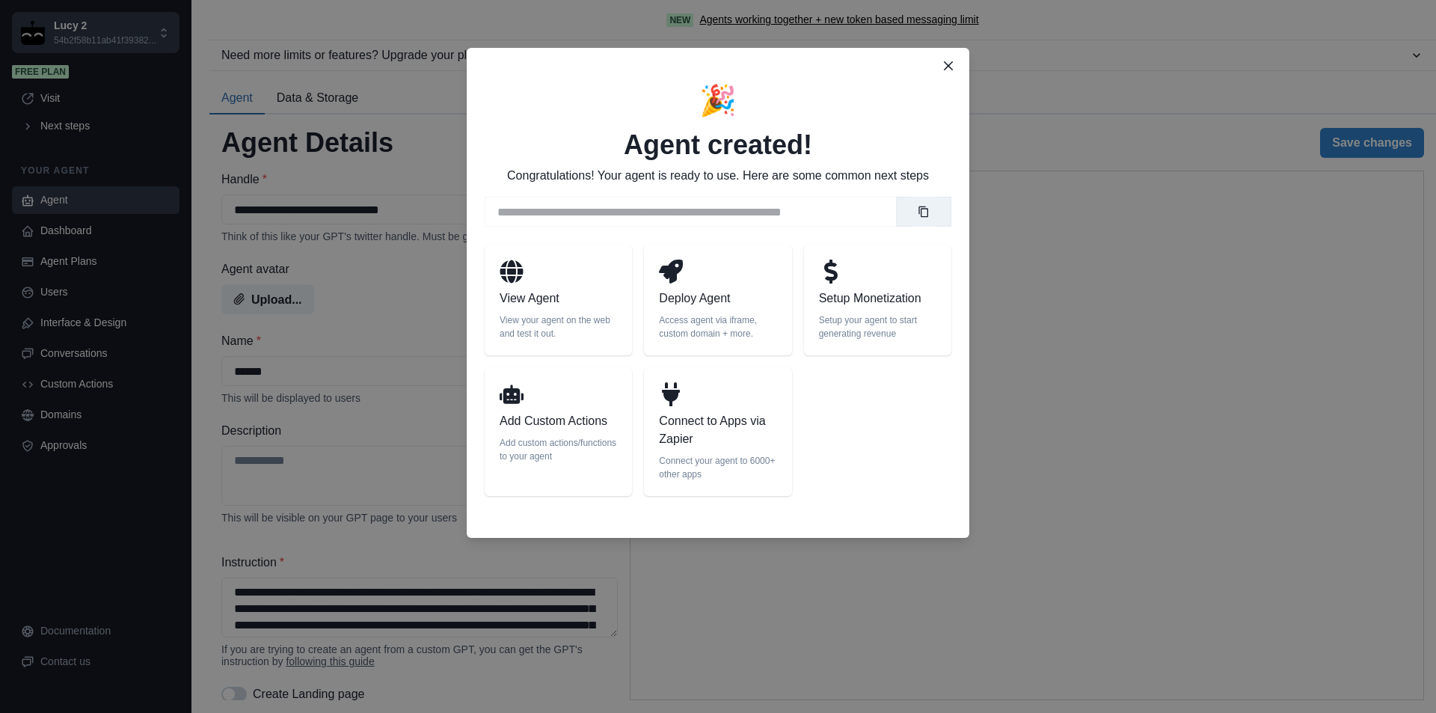
select select "******"
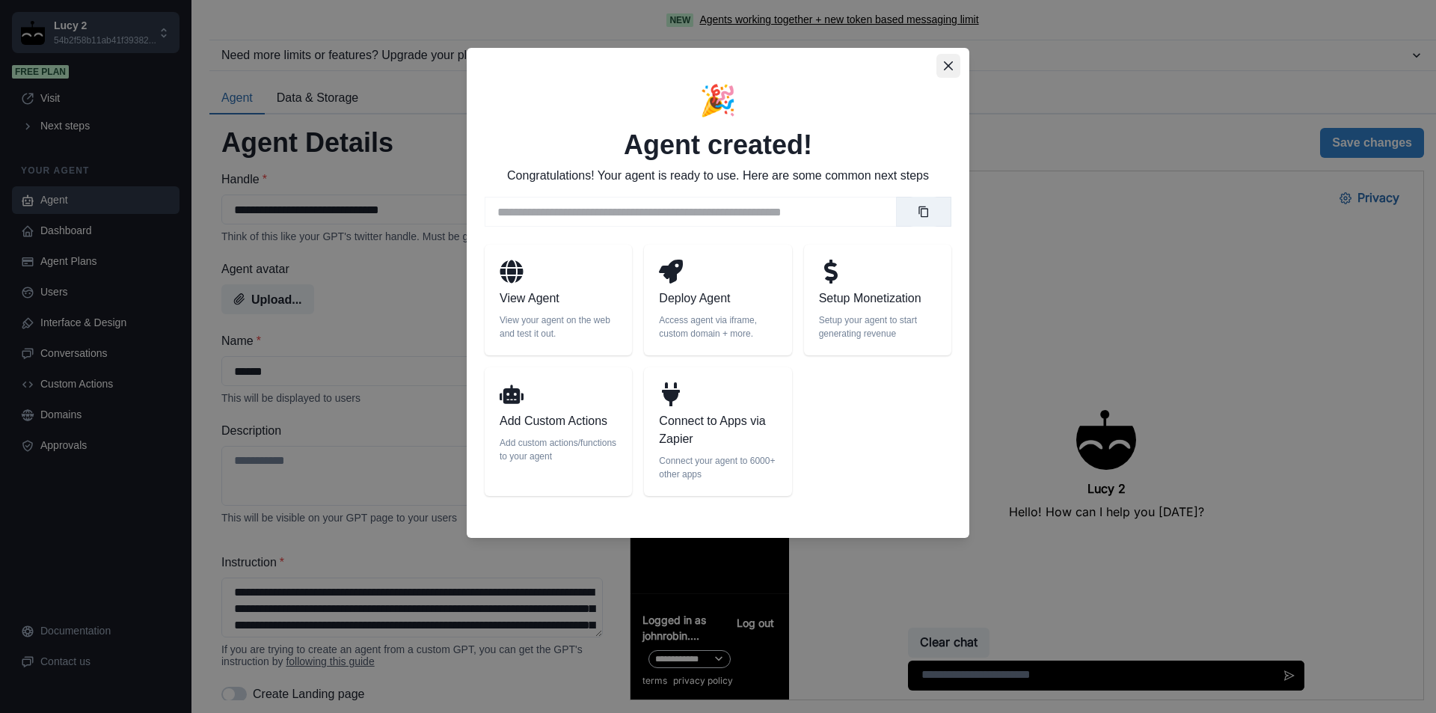
click at [954, 63] on button "Close" at bounding box center [948, 66] width 24 height 24
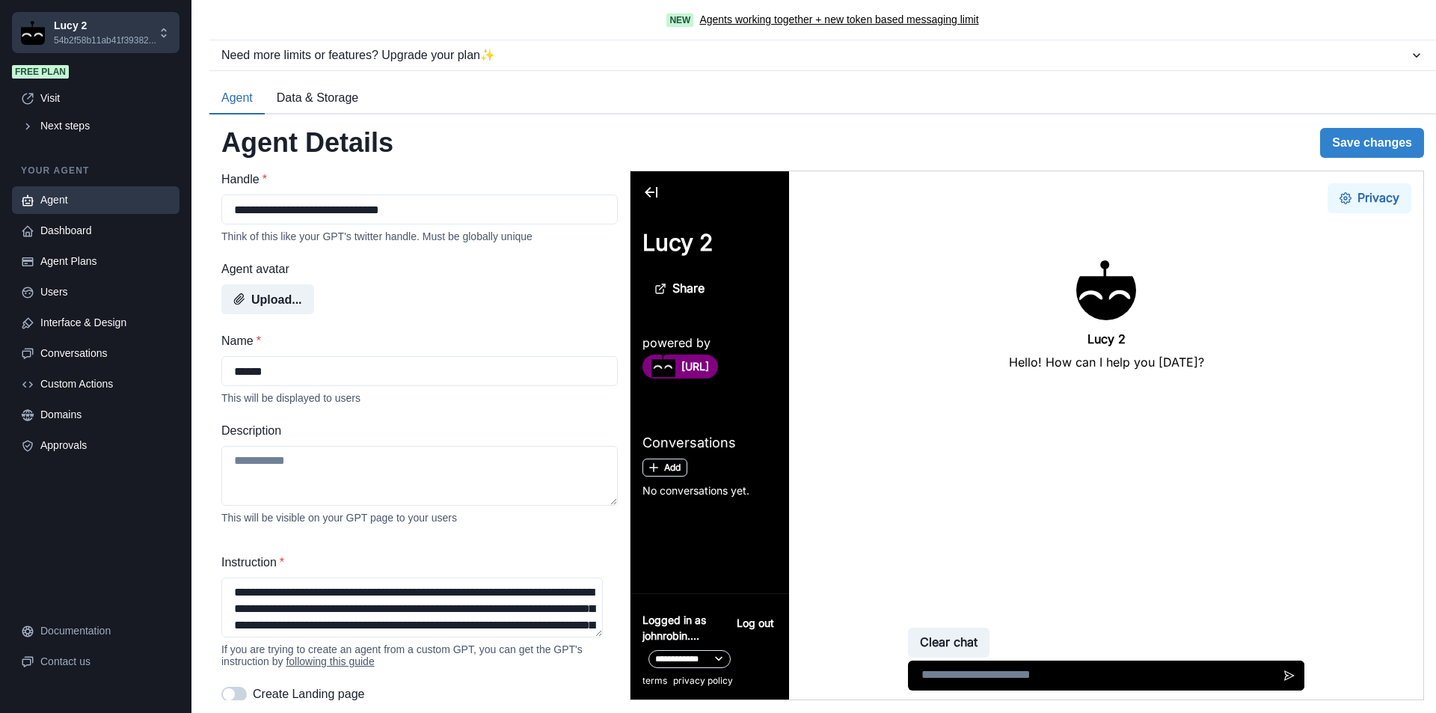
click at [1382, 194] on button "Privacy" at bounding box center [1370, 198] width 84 height 30
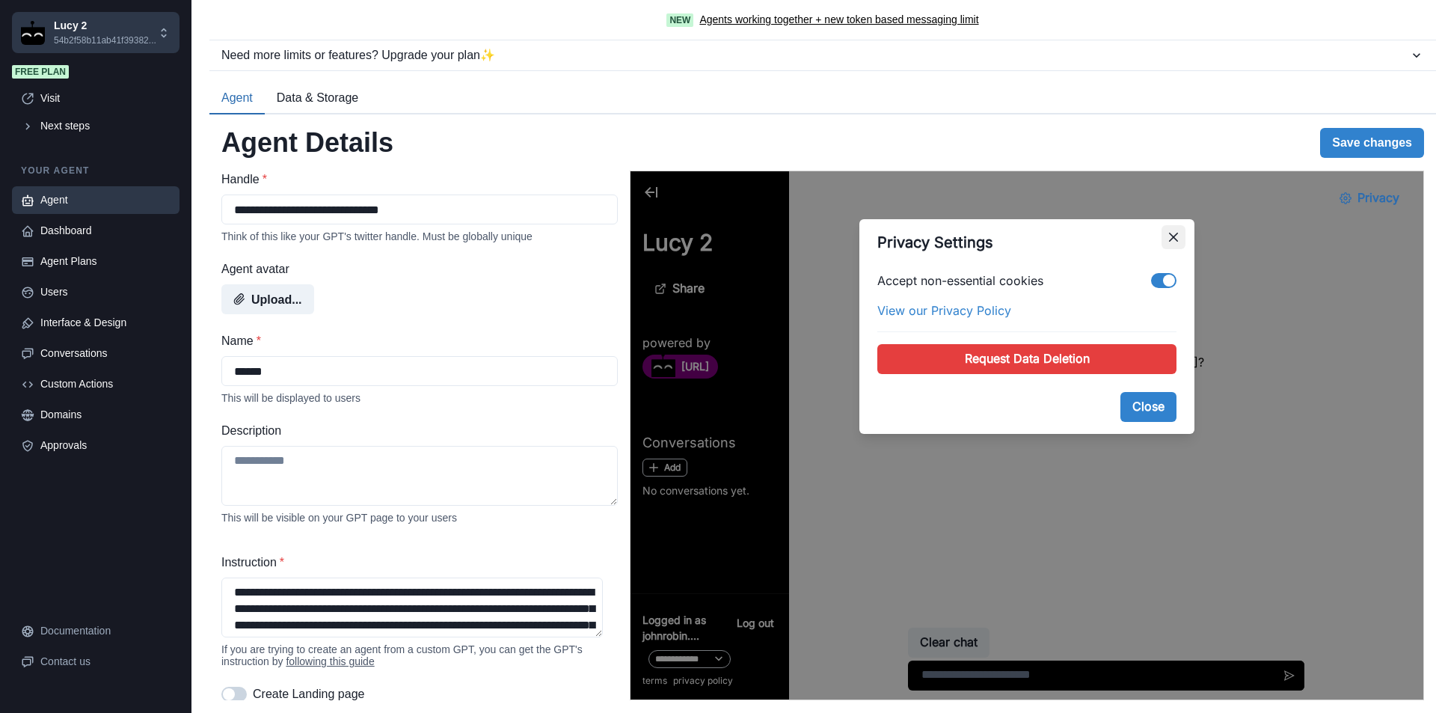
click at [1176, 236] on button "Close" at bounding box center [1174, 237] width 24 height 24
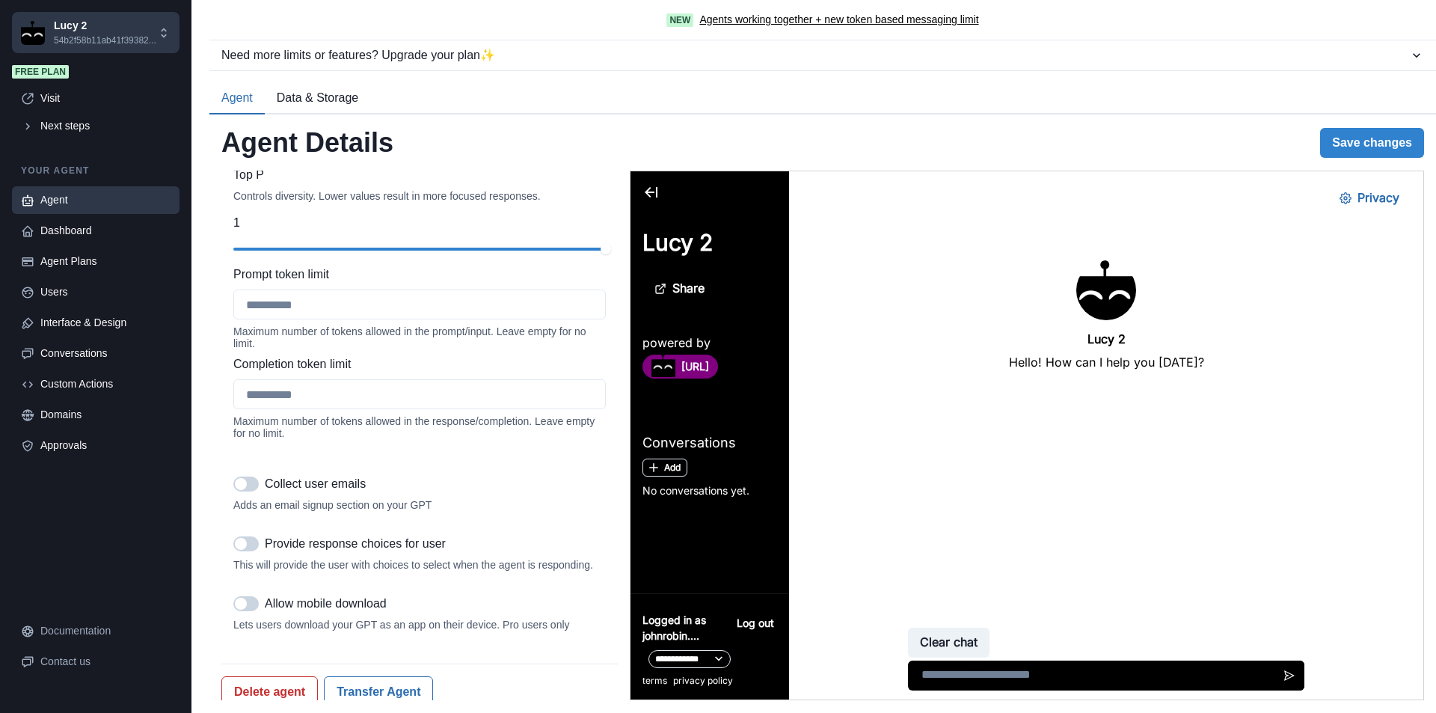
scroll to position [1583, 0]
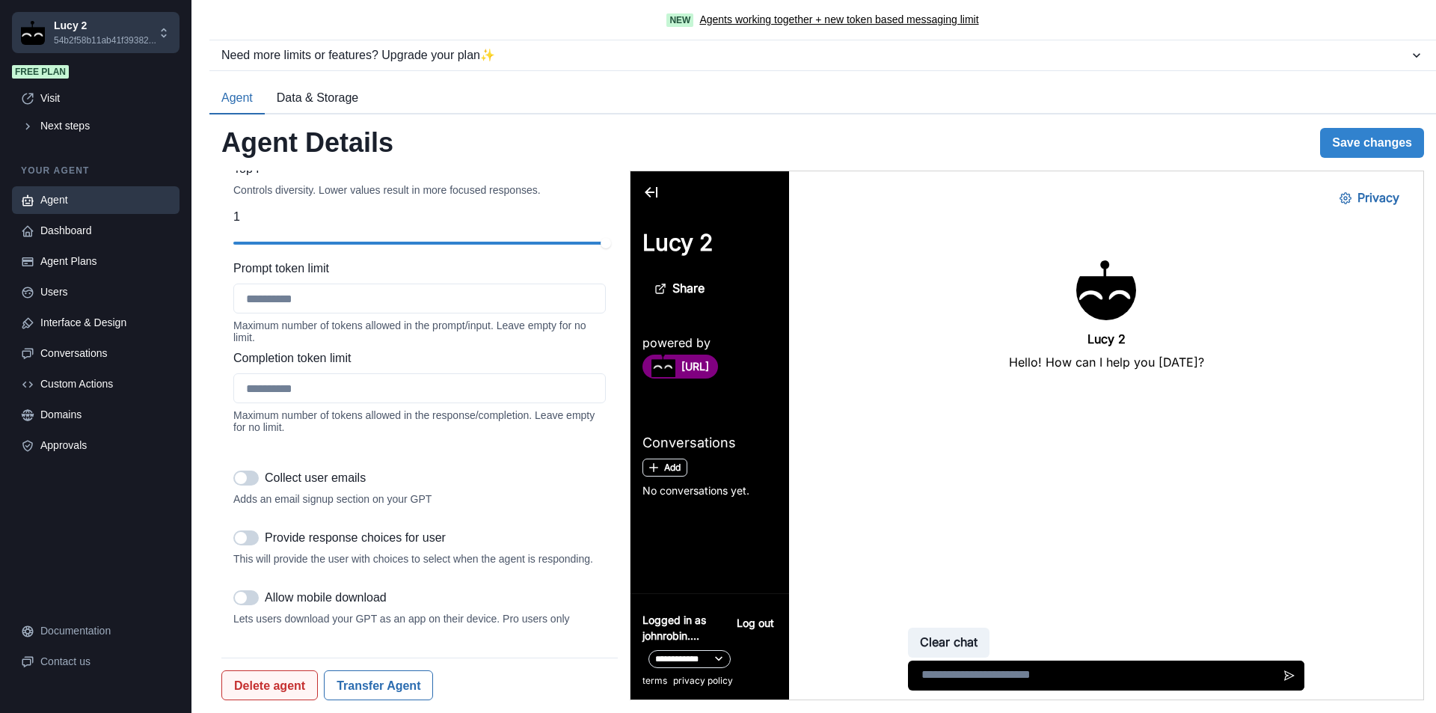
click at [267, 690] on button "Delete agent" at bounding box center [269, 685] width 96 height 30
click at [405, 647] on button "Delete" at bounding box center [396, 646] width 49 height 24
